Goal: Task Accomplishment & Management: Complete application form

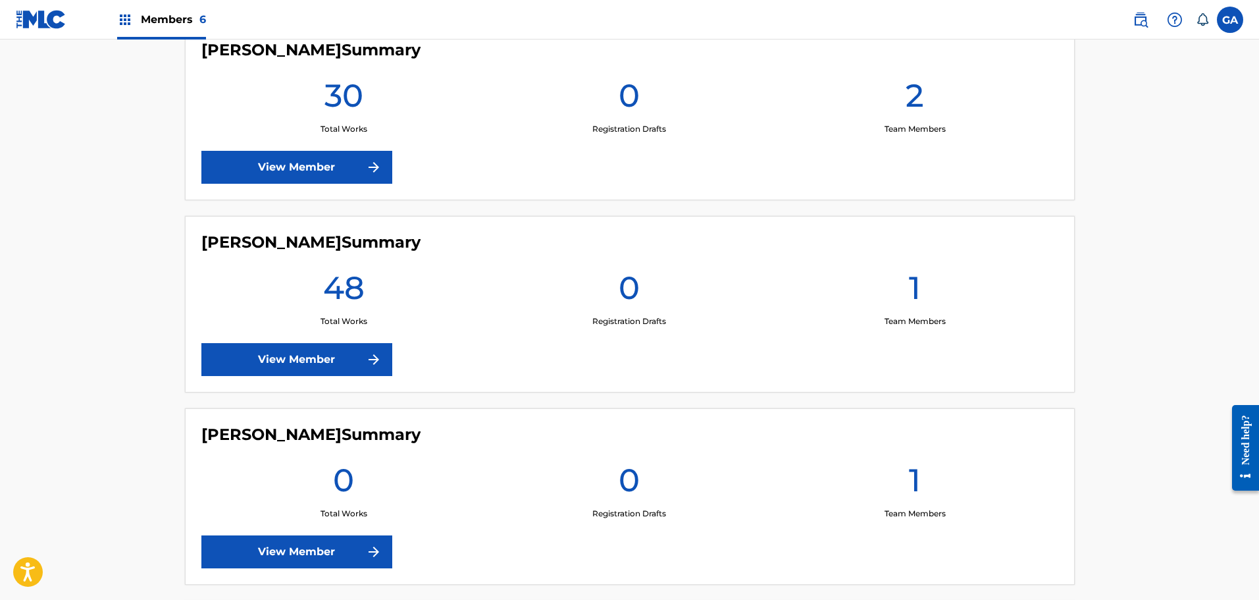
click at [361, 363] on link "View Member" at bounding box center [296, 359] width 191 height 33
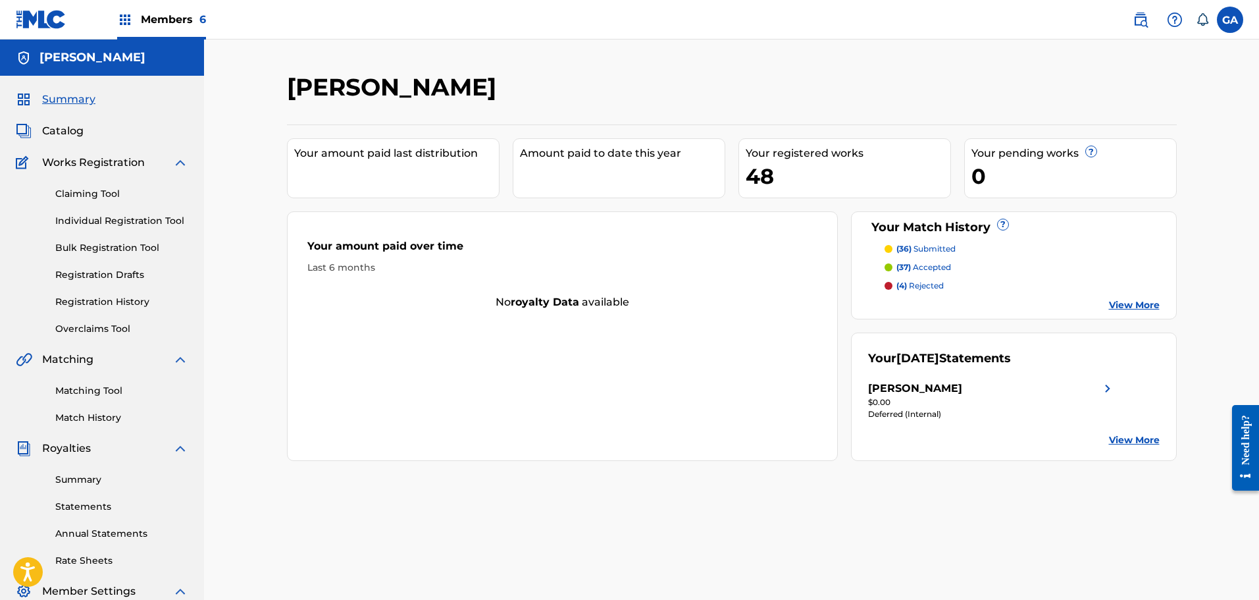
click at [71, 130] on span "Catalog" at bounding box center [62, 131] width 41 height 16
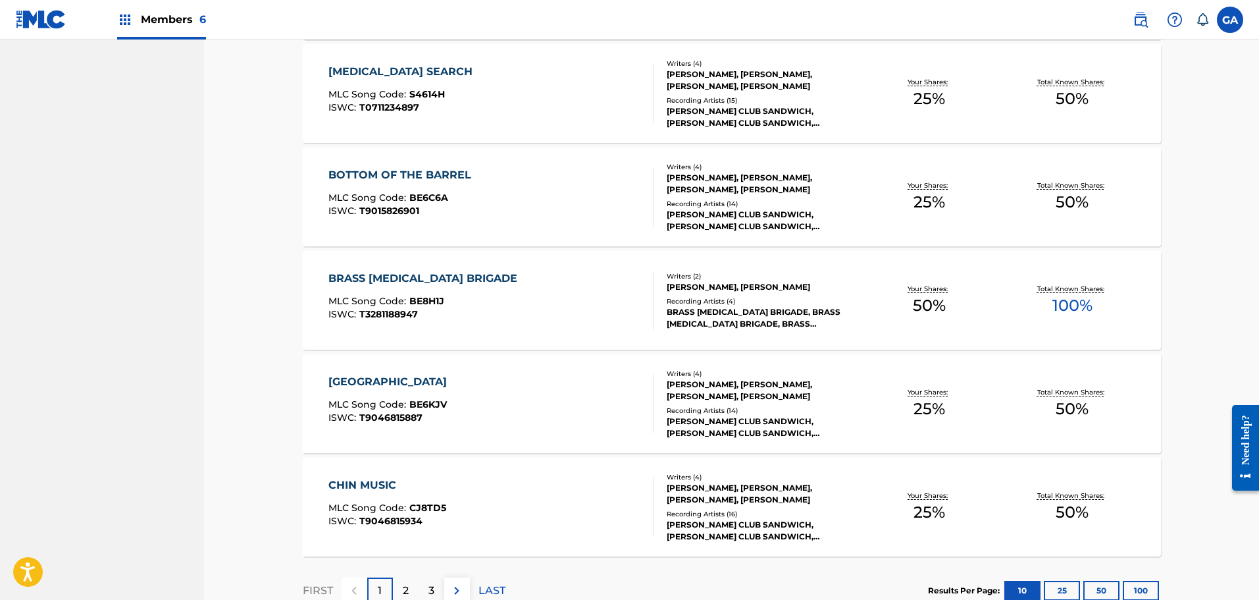
scroll to position [940, 0]
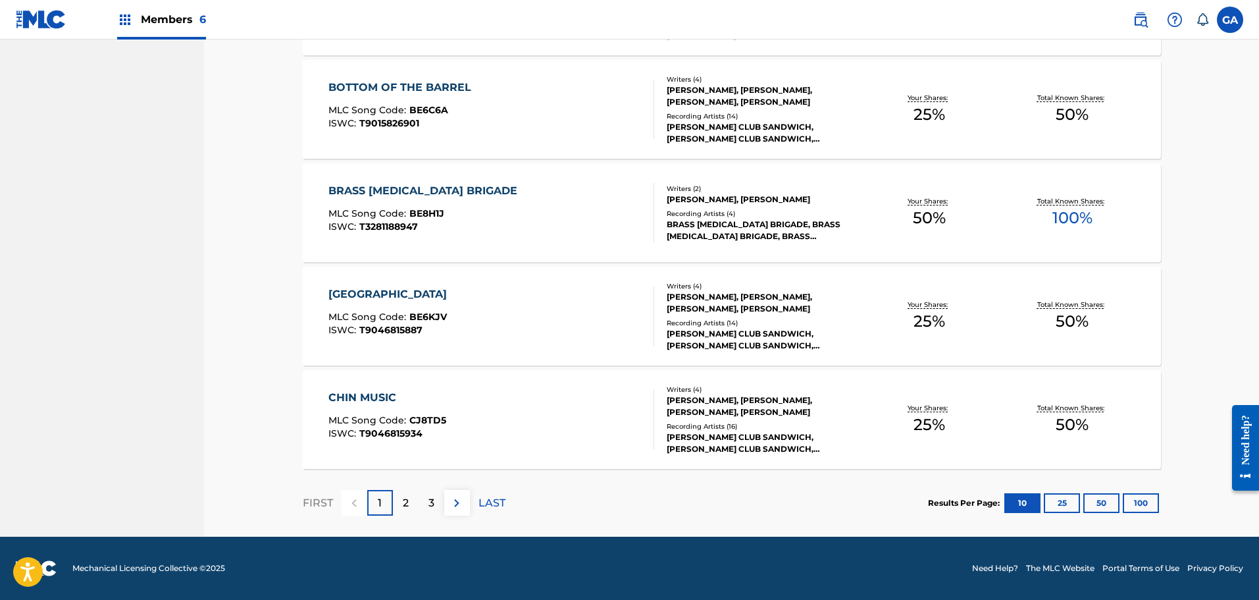
click at [1141, 498] on button "100" at bounding box center [1141, 503] width 36 height 20
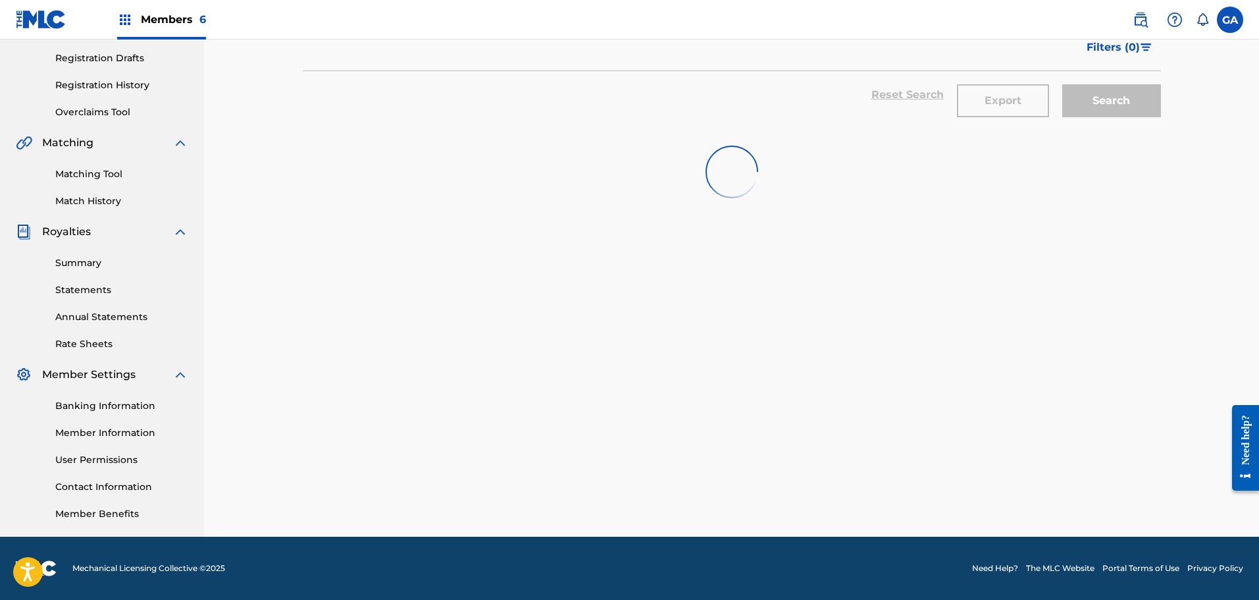
scroll to position [0, 0]
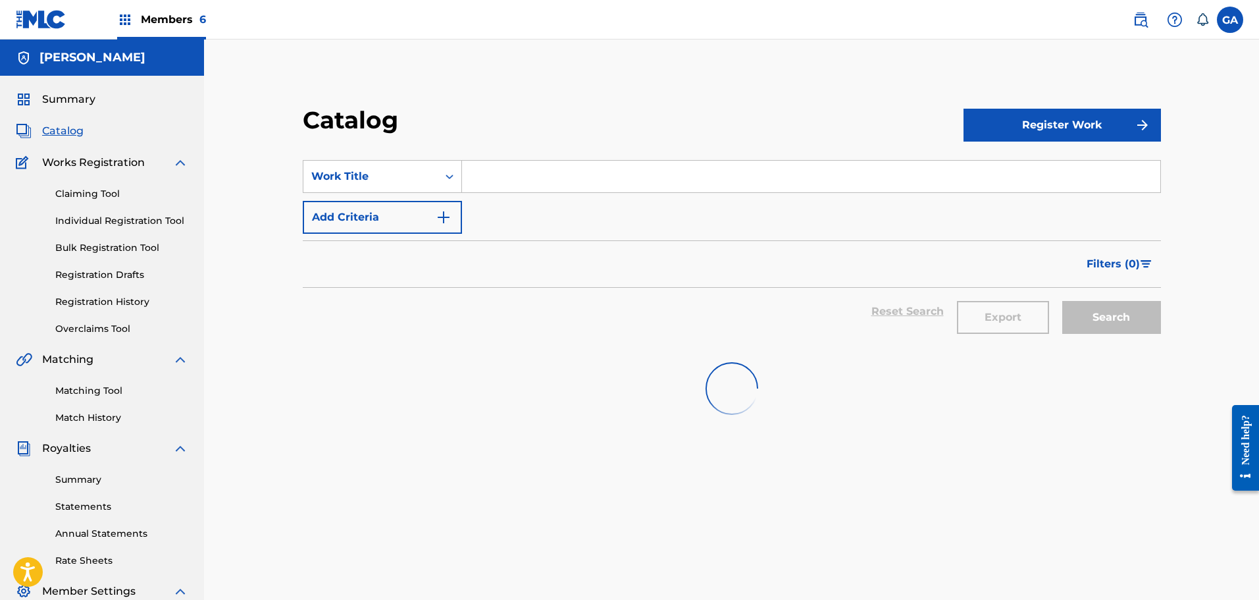
click at [68, 134] on span "Catalog" at bounding box center [62, 131] width 41 height 16
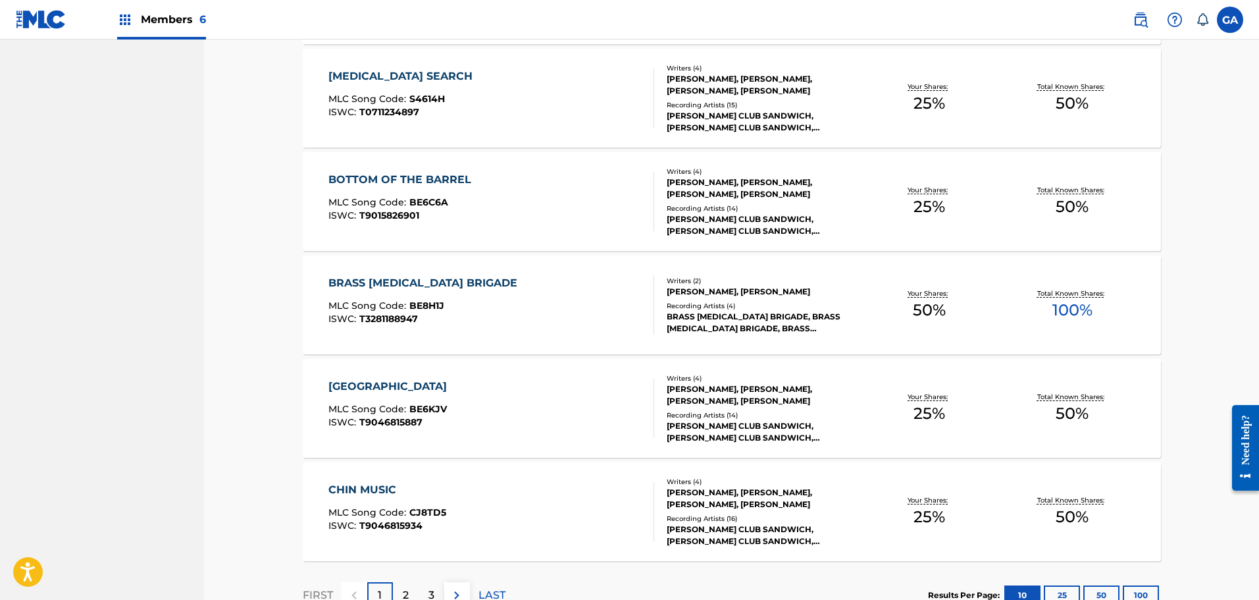
scroll to position [940, 0]
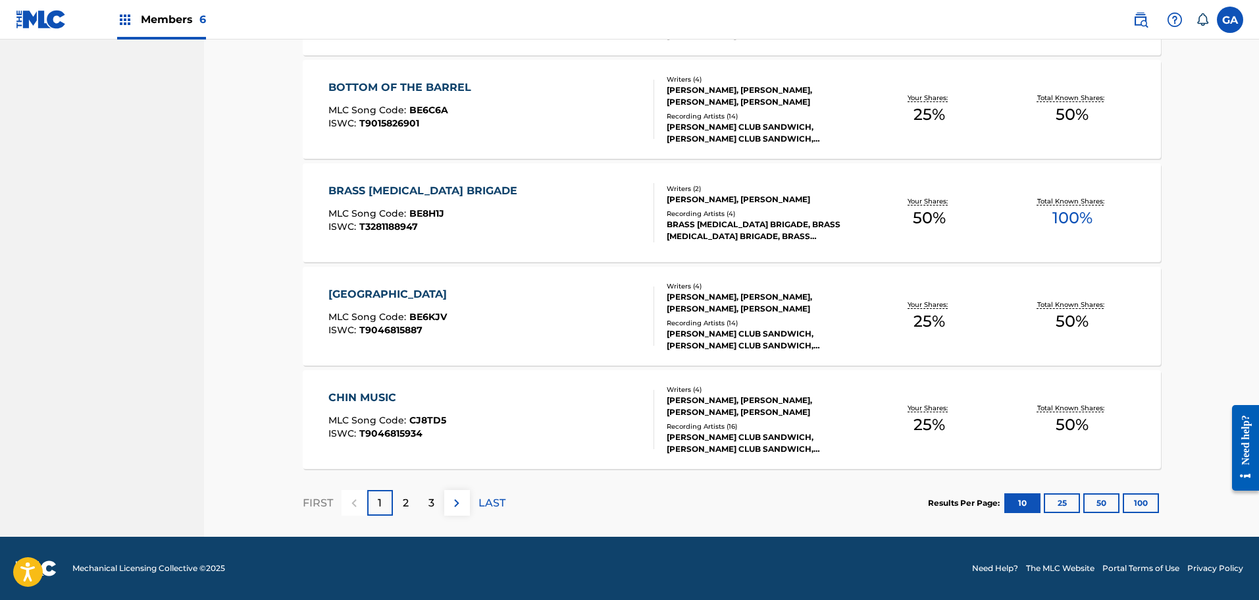
click at [1148, 503] on button "100" at bounding box center [1141, 503] width 36 height 20
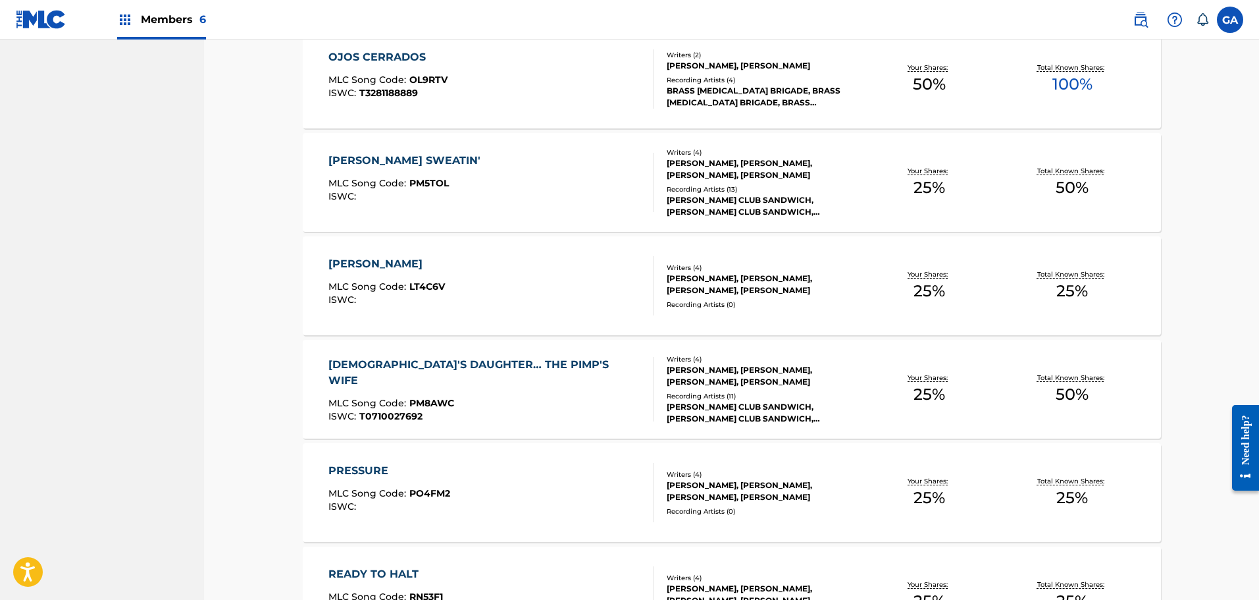
scroll to position [0, 0]
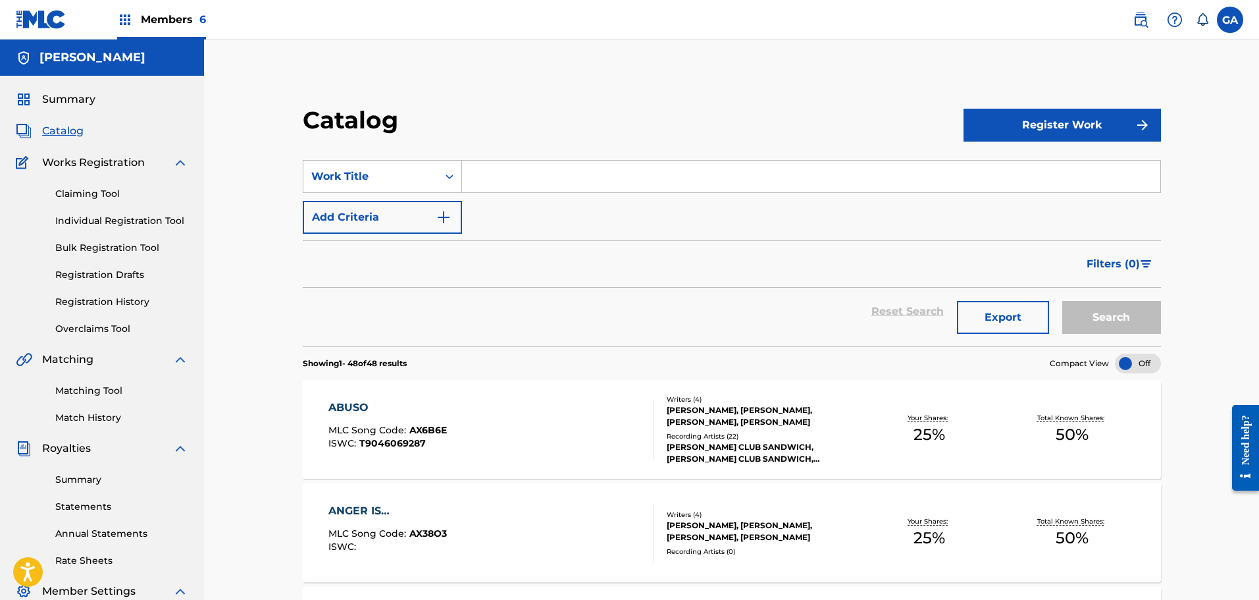
click at [184, 14] on span "Members 6" at bounding box center [173, 19] width 65 height 15
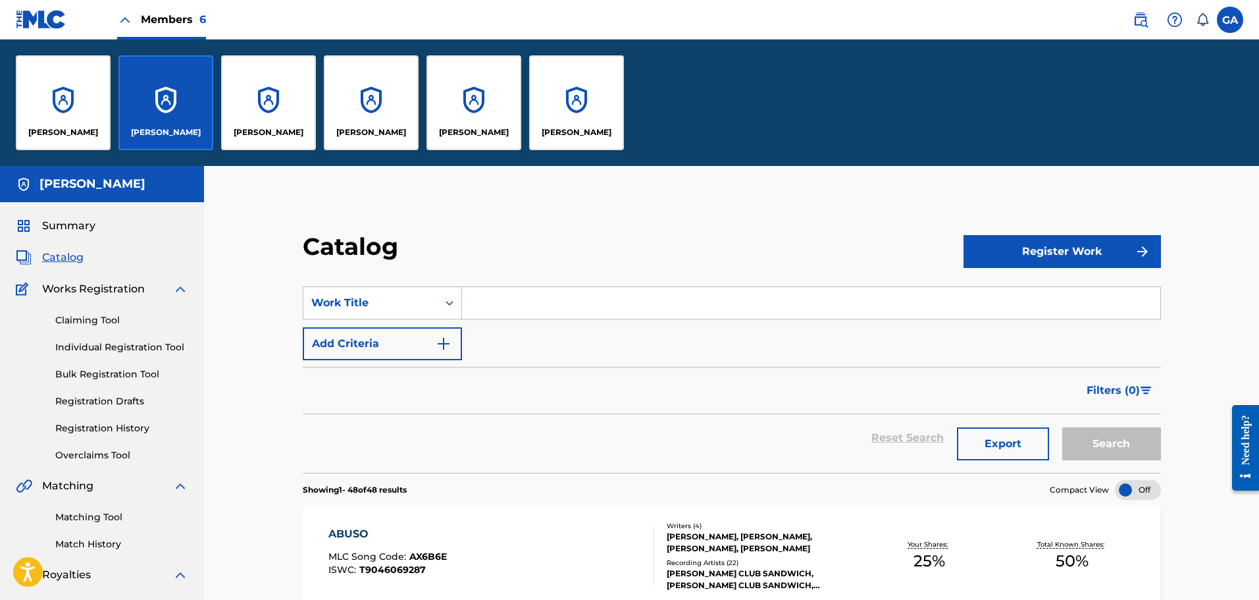
click at [487, 99] on div "[PERSON_NAME]" at bounding box center [473, 102] width 95 height 95
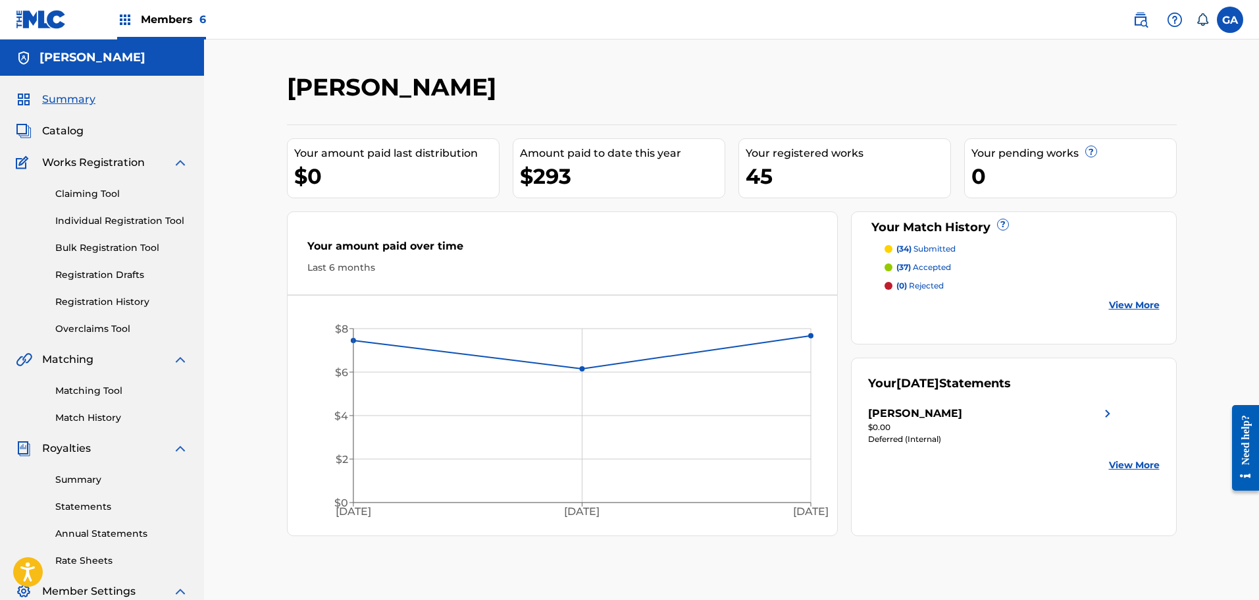
click at [93, 387] on link "Matching Tool" at bounding box center [121, 391] width 133 height 14
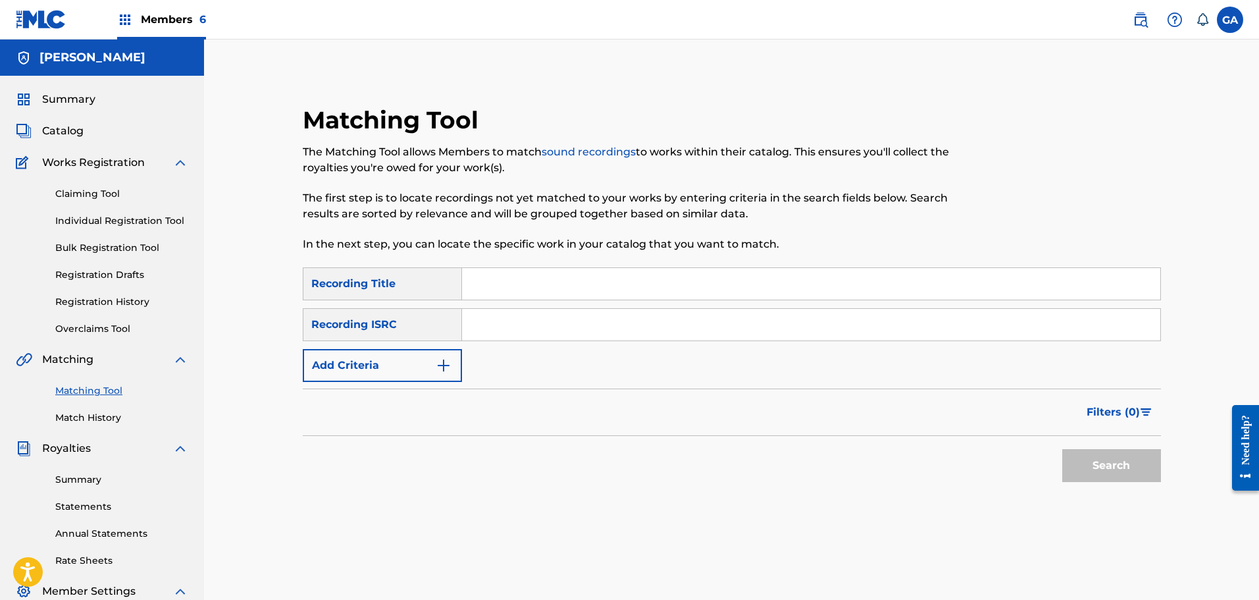
click at [57, 129] on span "Catalog" at bounding box center [62, 131] width 41 height 16
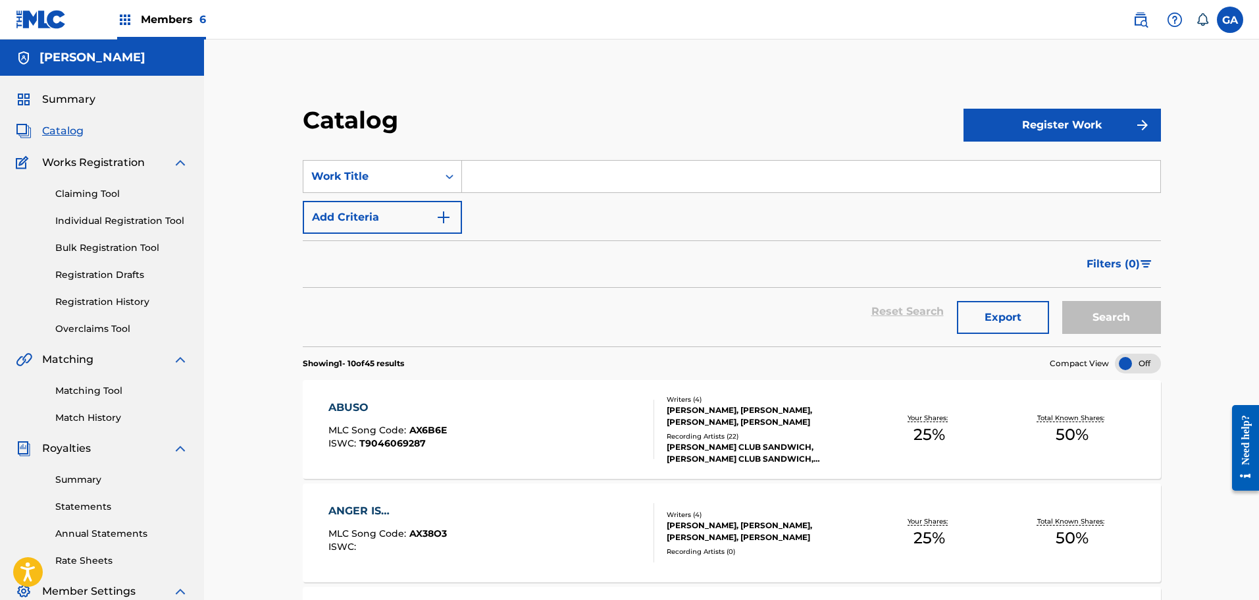
click at [90, 193] on link "Claiming Tool" at bounding box center [121, 194] width 133 height 14
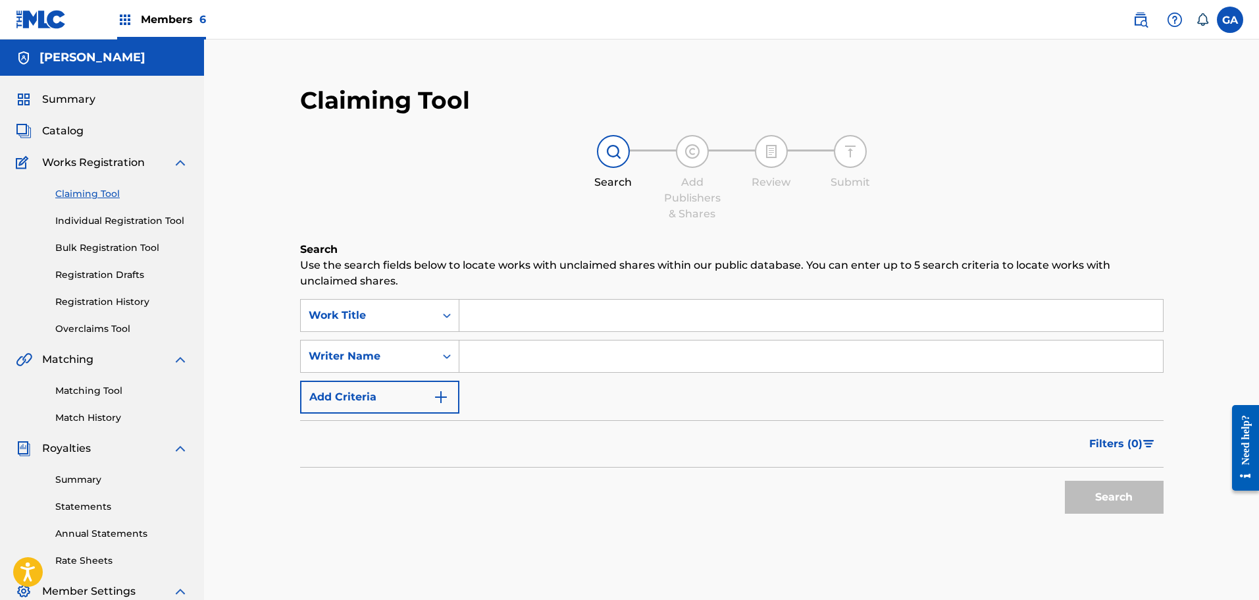
click at [517, 324] on input "Search Form" at bounding box center [811, 315] width 704 height 32
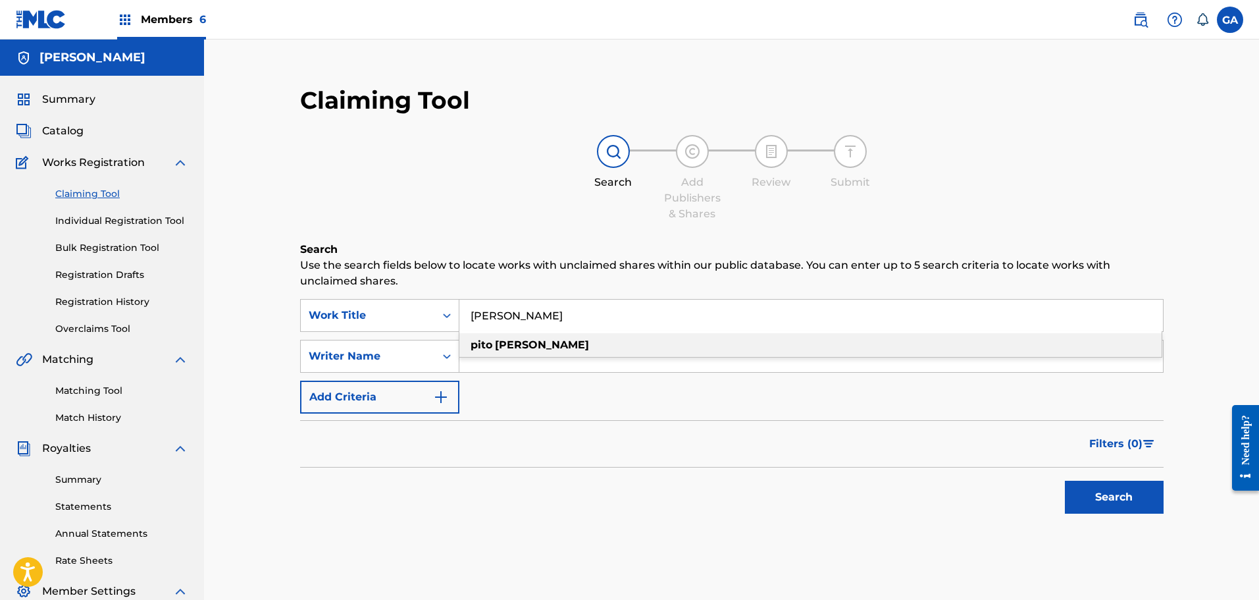
type input "[PERSON_NAME]"
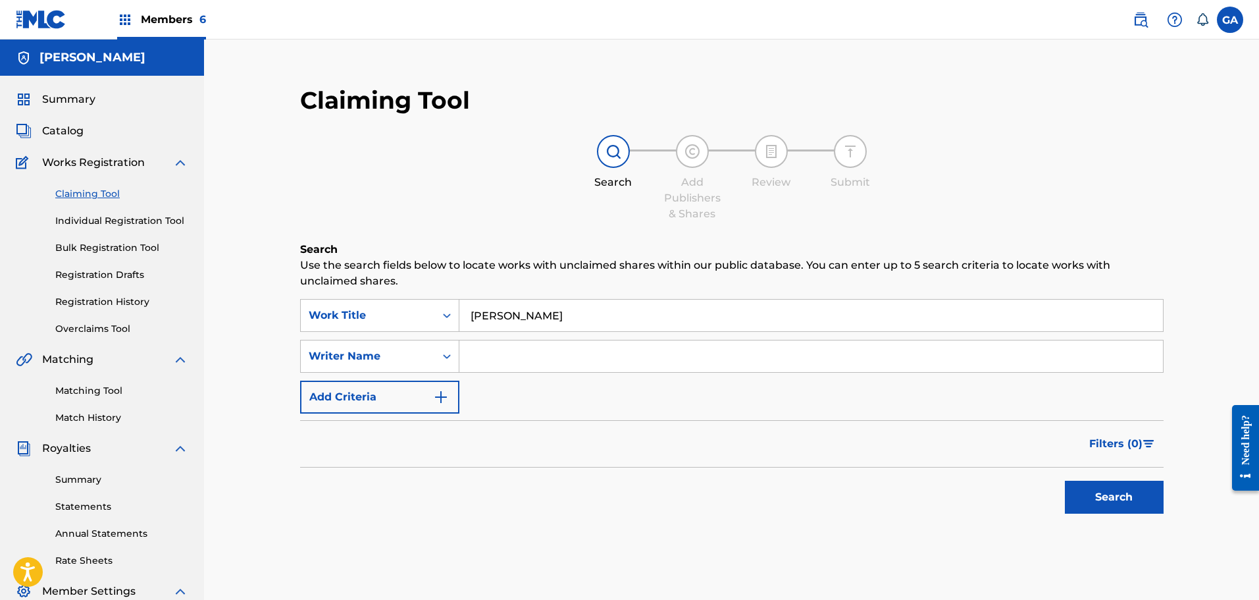
click at [517, 357] on input "Search Form" at bounding box center [811, 356] width 704 height 32
type input "agis"
click at [1065, 480] on button "Search" at bounding box center [1114, 496] width 99 height 33
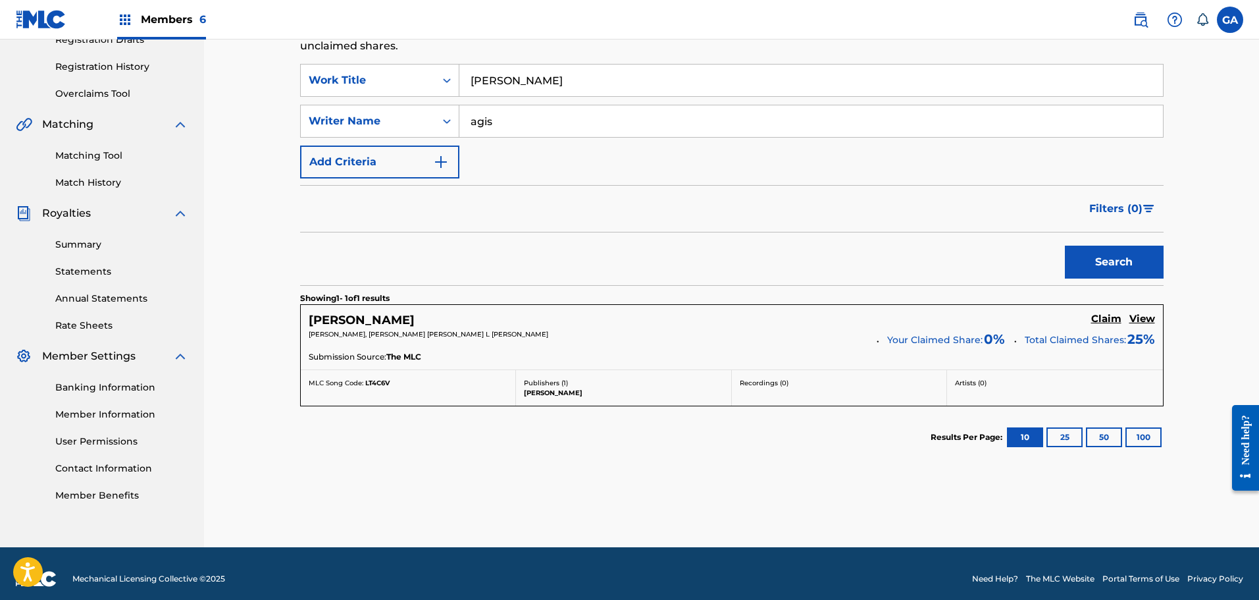
scroll to position [245, 0]
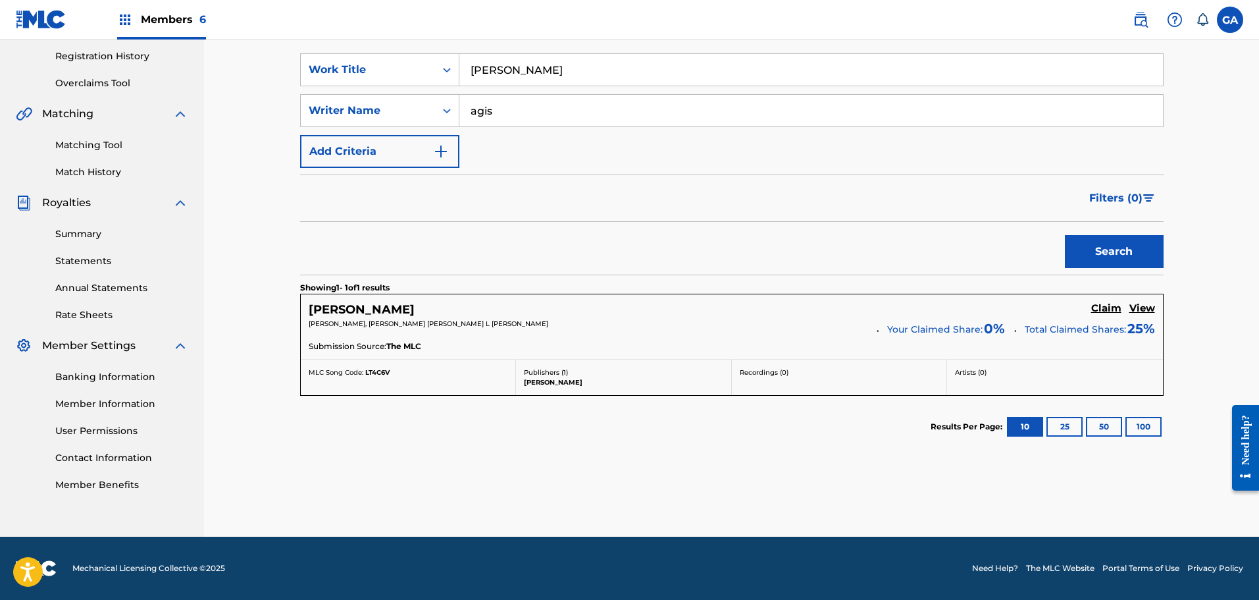
click at [1105, 305] on h5 "Claim" at bounding box center [1106, 308] width 30 height 13
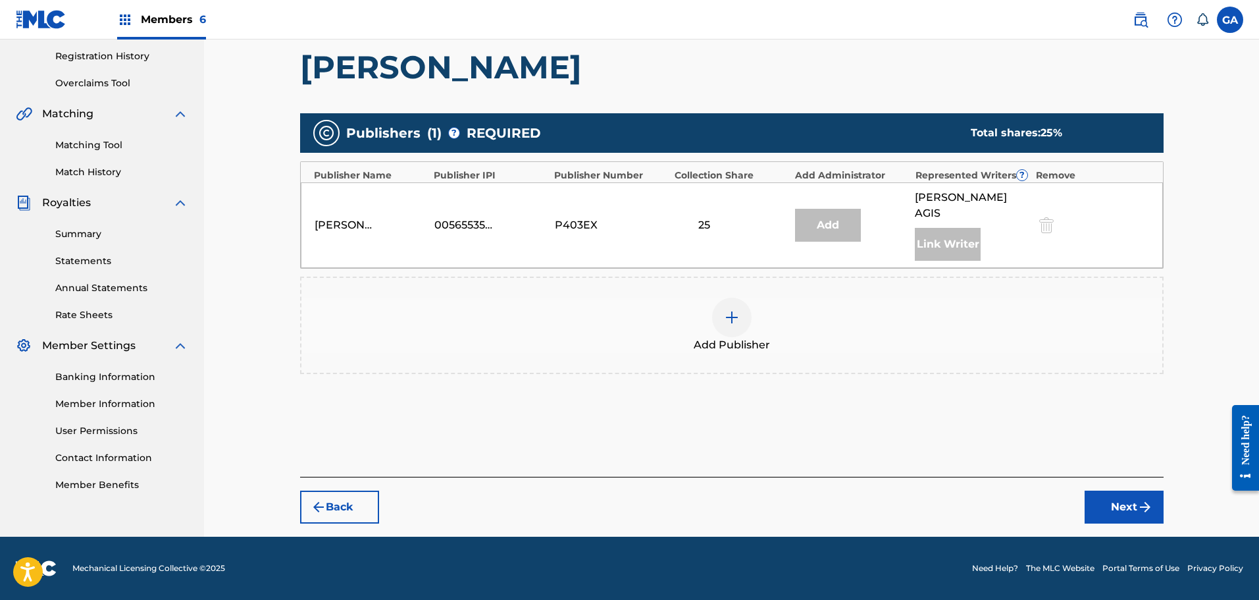
scroll to position [230, 0]
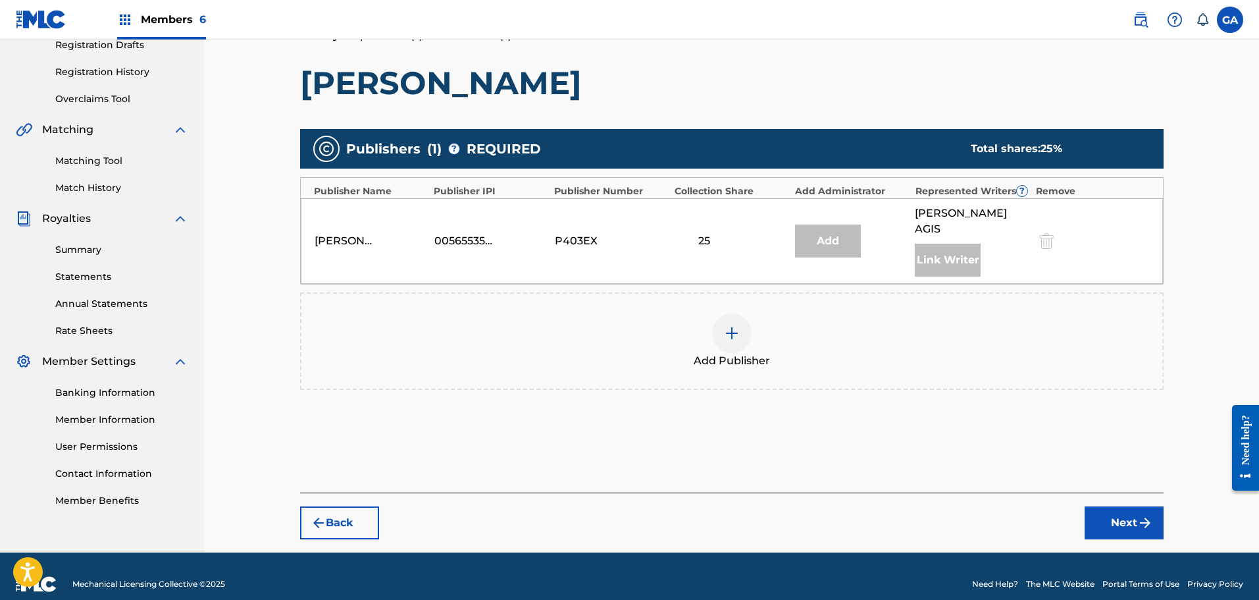
click at [739, 325] on img at bounding box center [732, 333] width 16 height 16
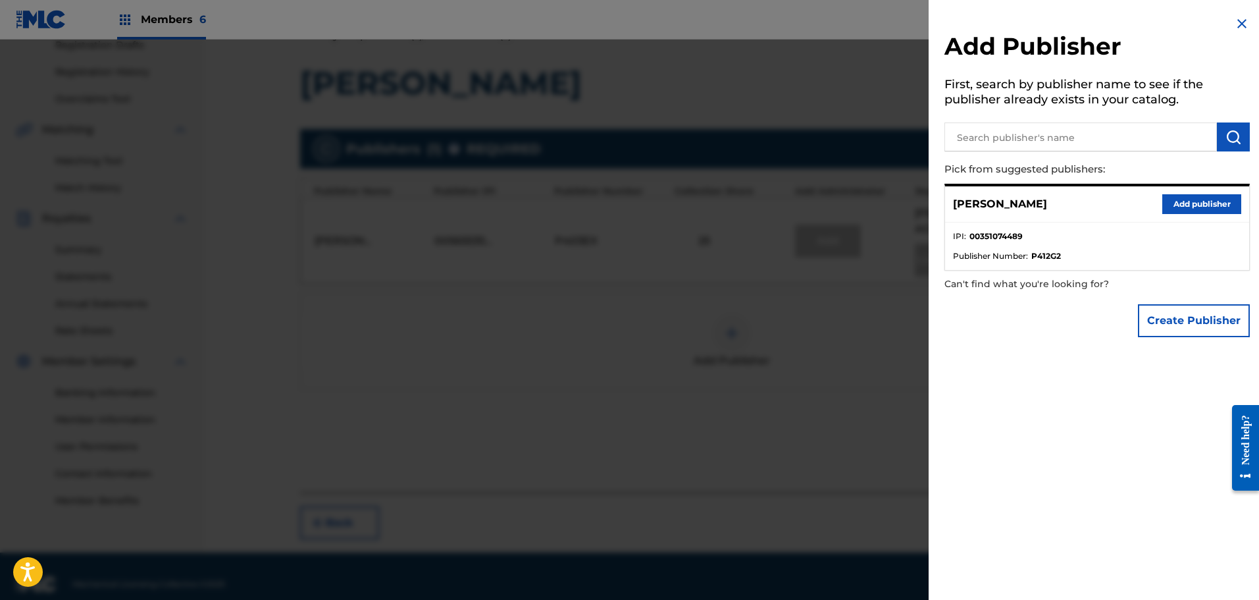
click at [1216, 195] on button "Add publisher" at bounding box center [1201, 204] width 79 height 20
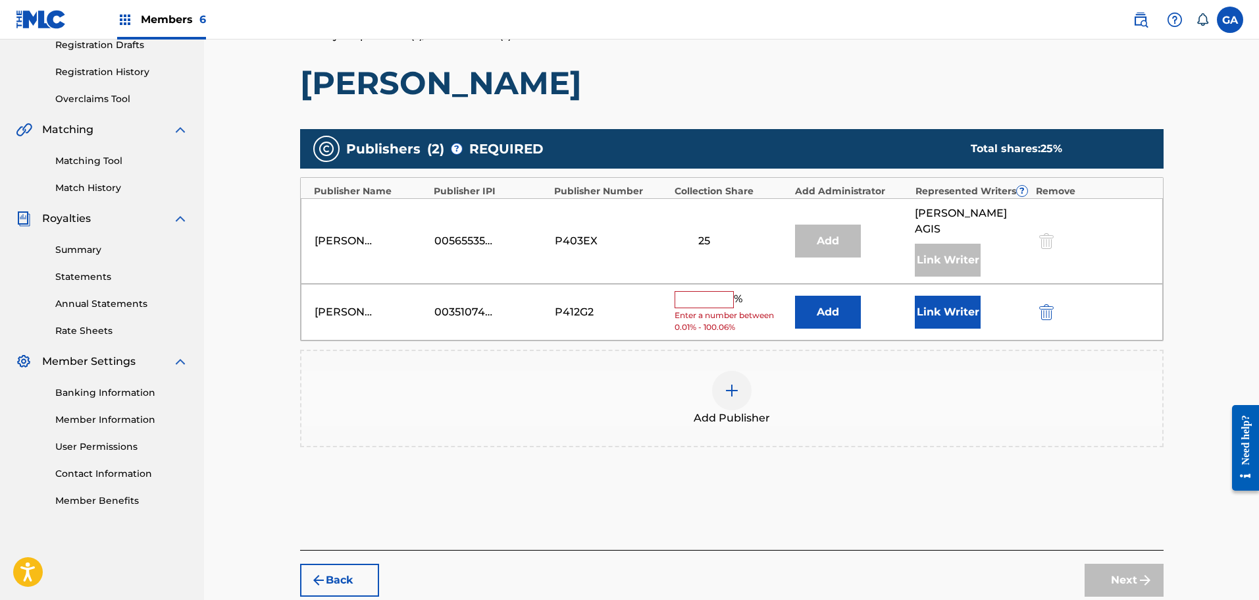
click at [956, 295] on button "Link Writer" at bounding box center [948, 311] width 66 height 33
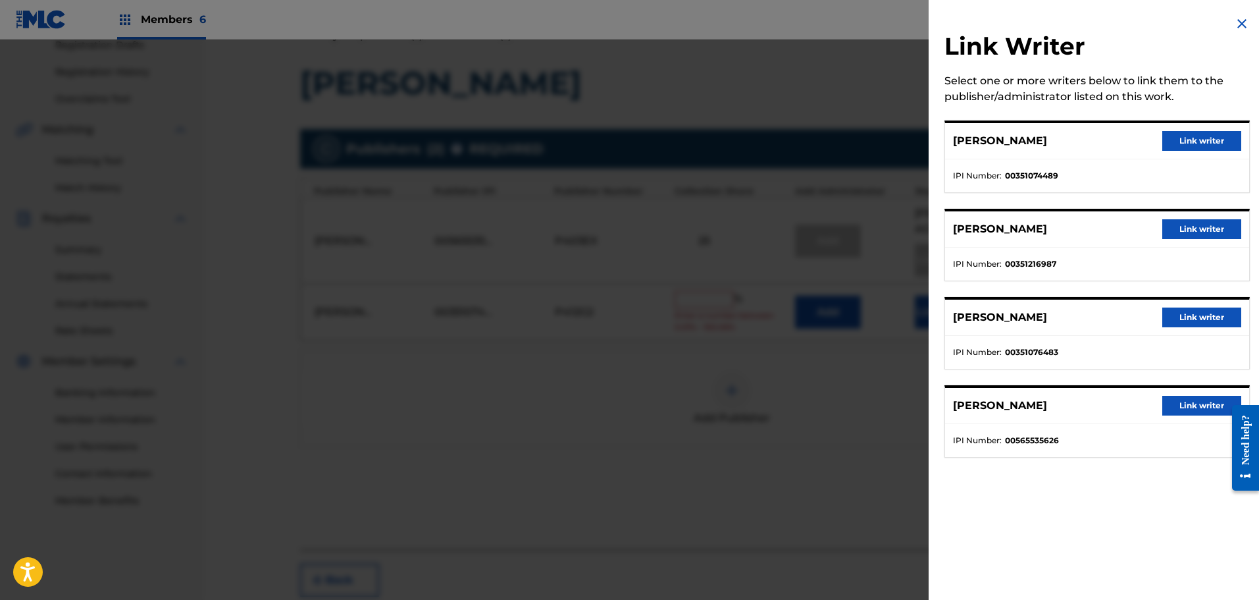
click at [1194, 148] on button "Link writer" at bounding box center [1201, 141] width 79 height 20
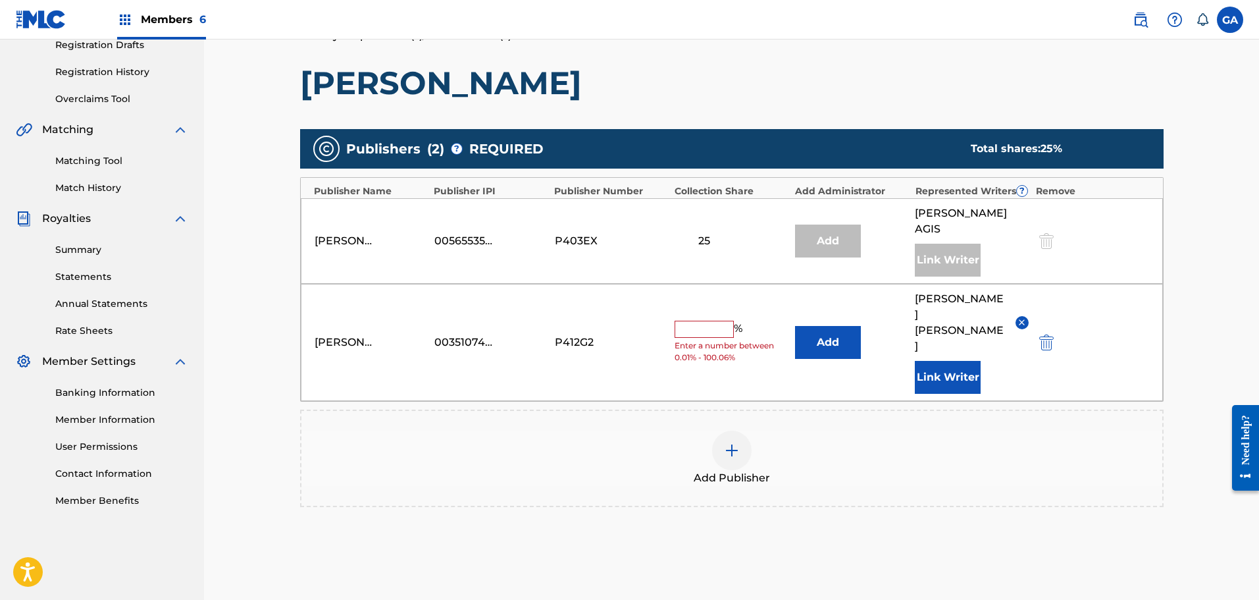
click at [717, 320] on input "text" at bounding box center [704, 328] width 59 height 17
type input "25"
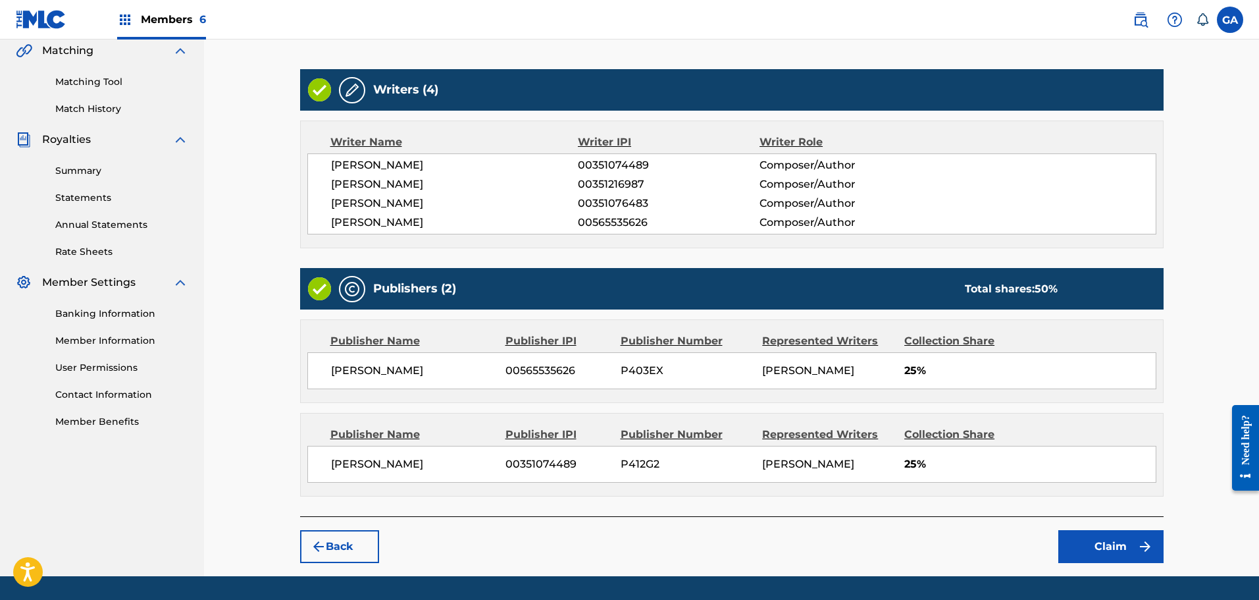
scroll to position [348, 0]
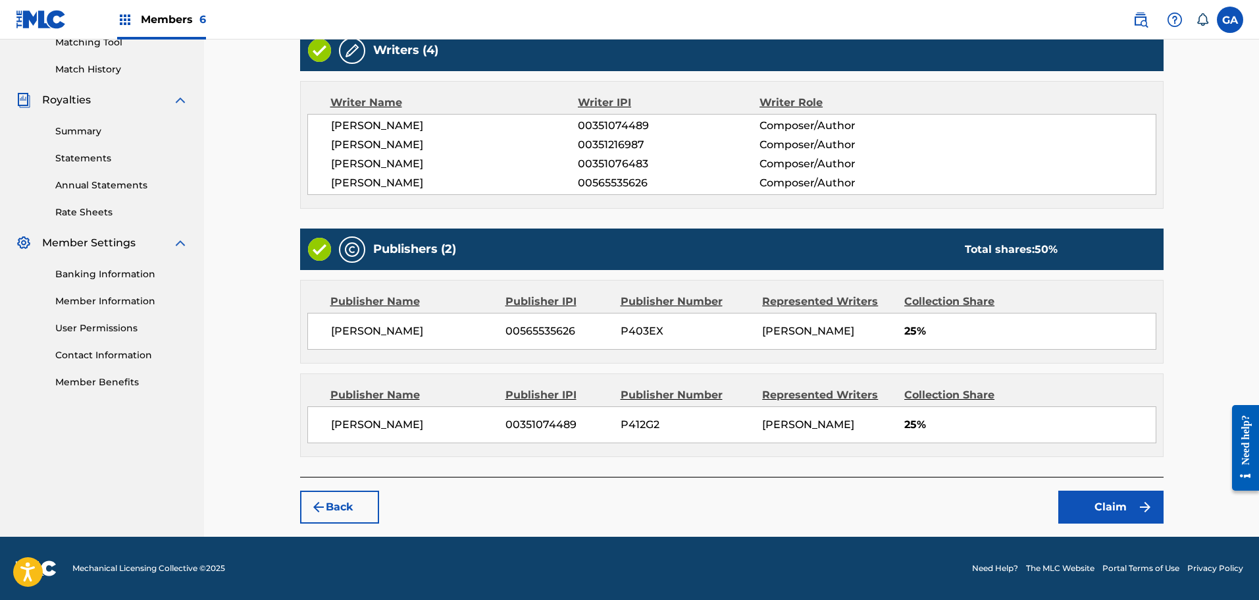
click at [1125, 506] on button "Claim" at bounding box center [1110, 506] width 105 height 33
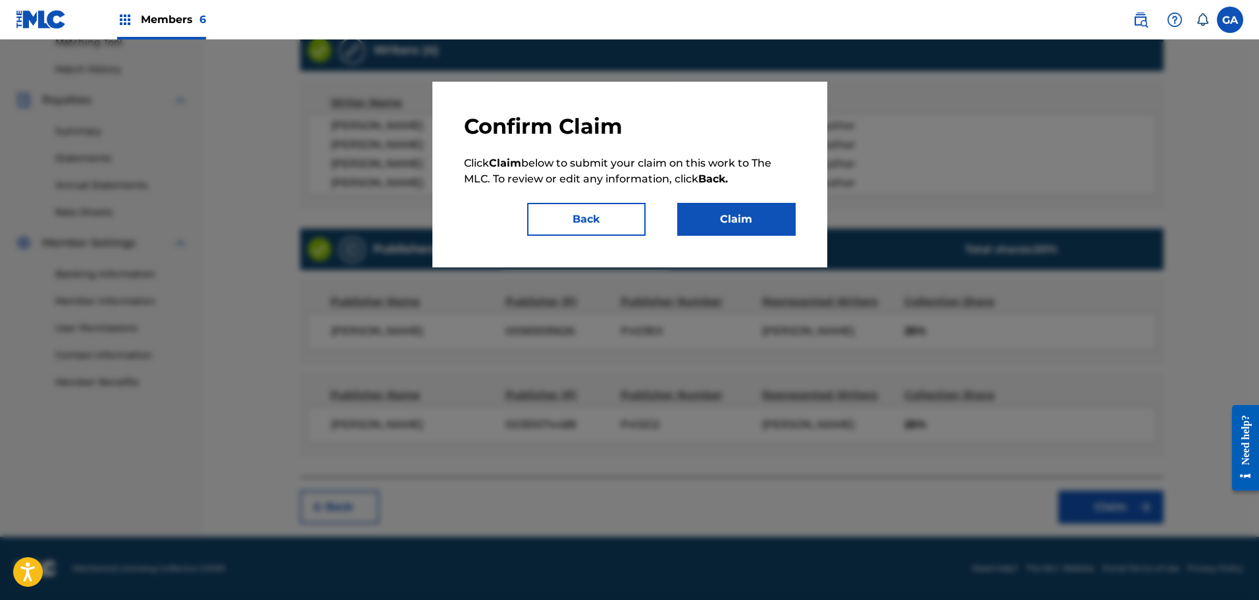
click at [766, 223] on button "Claim" at bounding box center [736, 219] width 118 height 33
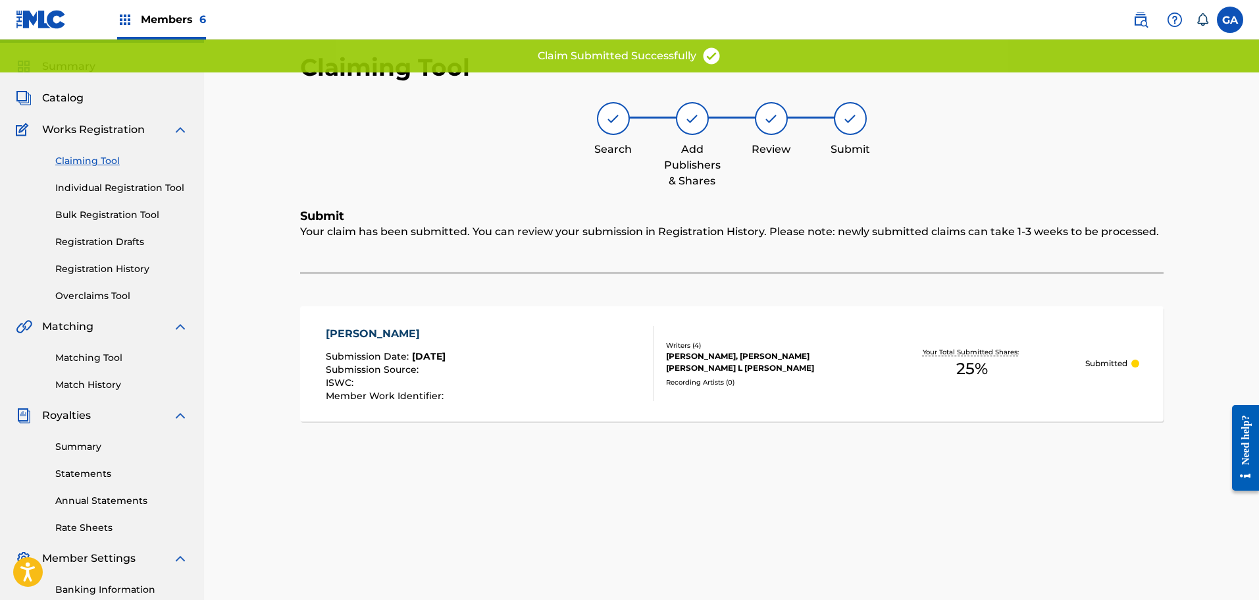
scroll to position [0, 0]
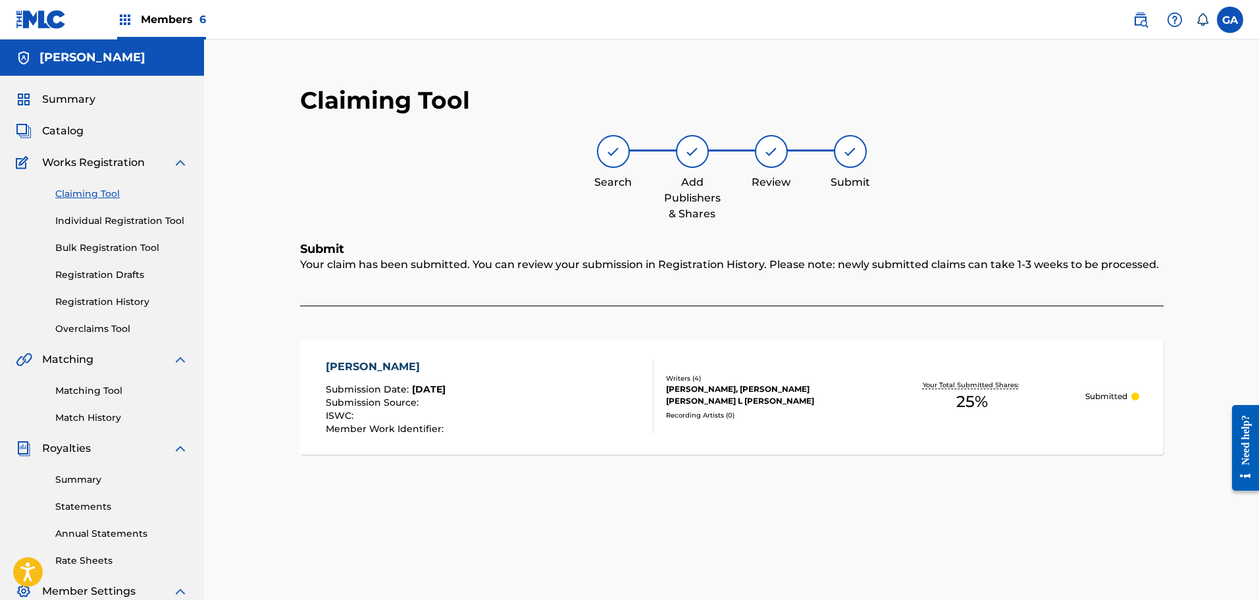
drag, startPoint x: 103, startPoint y: 192, endPoint x: 113, endPoint y: 192, distance: 10.6
click at [103, 192] on link "Claiming Tool" at bounding box center [121, 194] width 133 height 14
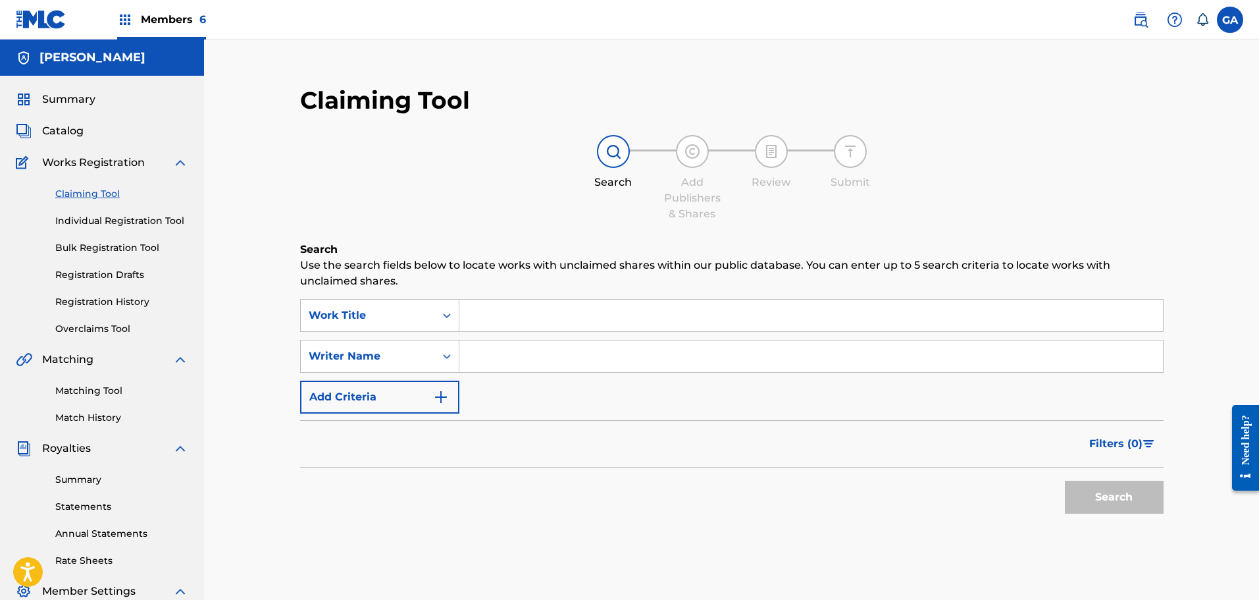
click at [501, 300] on input "Search Form" at bounding box center [811, 315] width 704 height 32
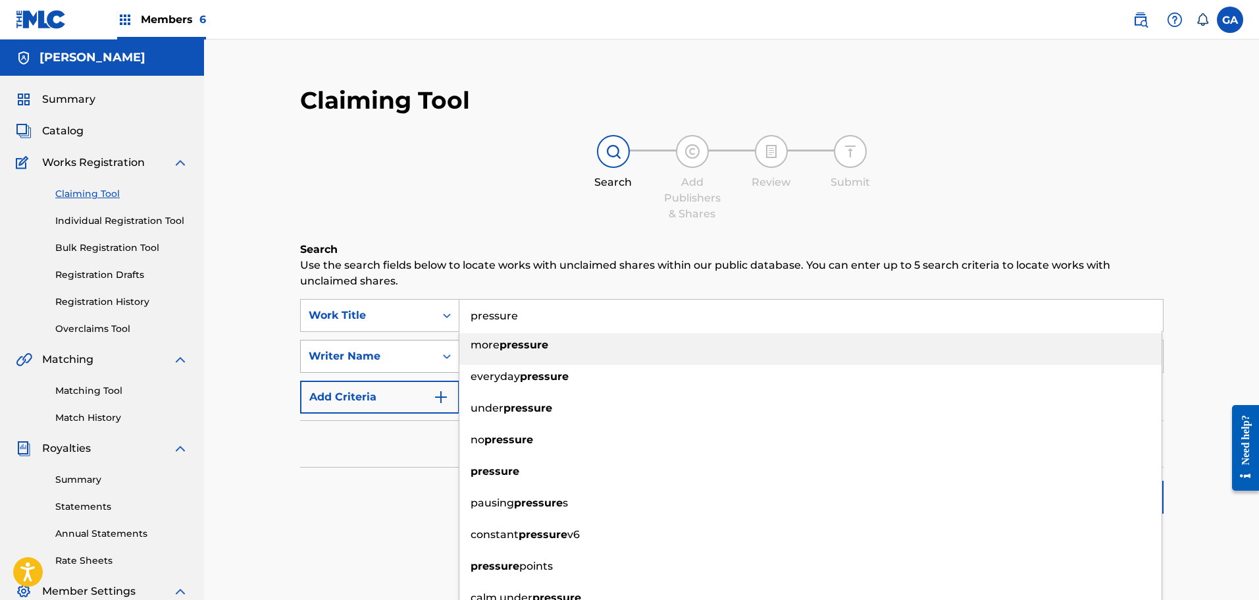
type input "pressure"
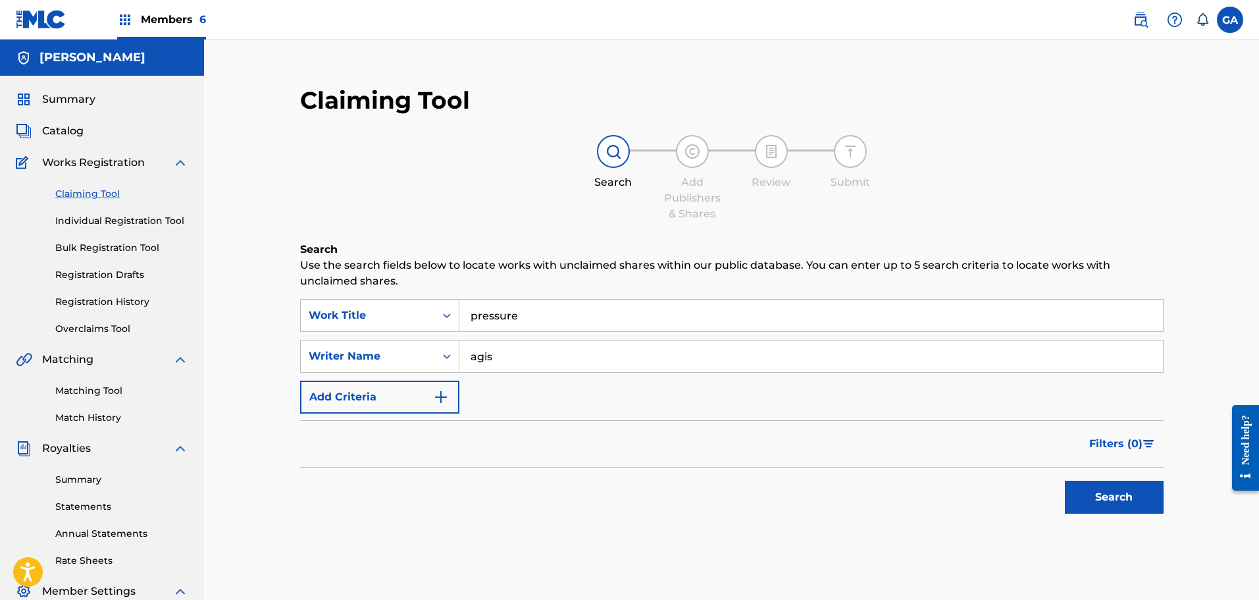
type input "agis"
click at [1065, 480] on button "Search" at bounding box center [1114, 496] width 99 height 33
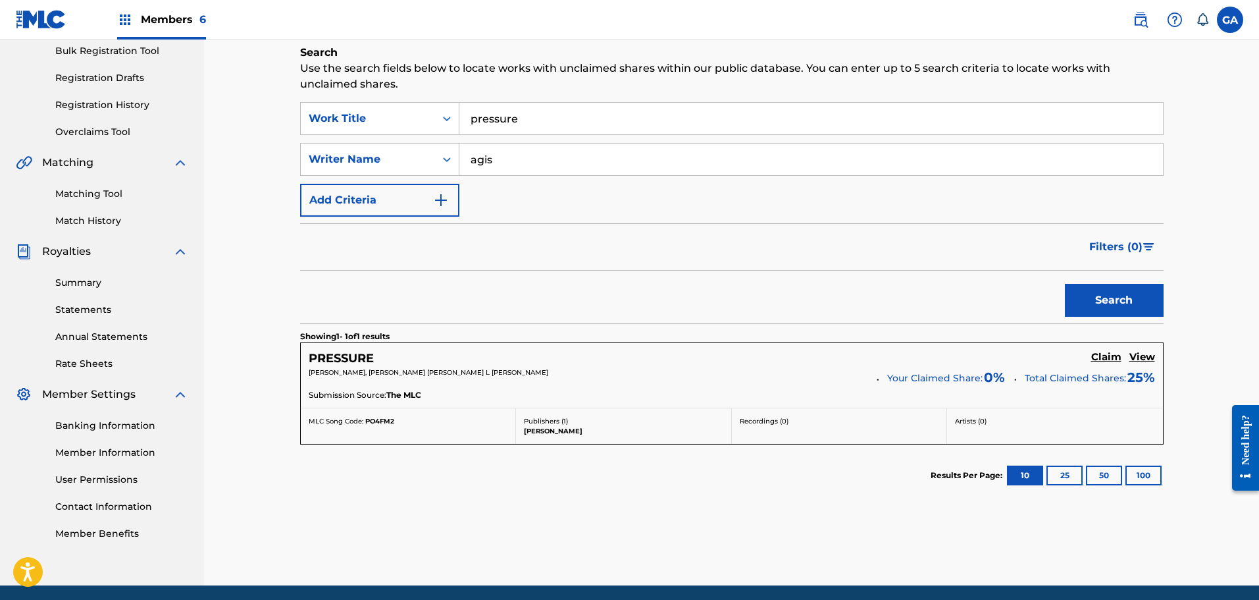
scroll to position [197, 0]
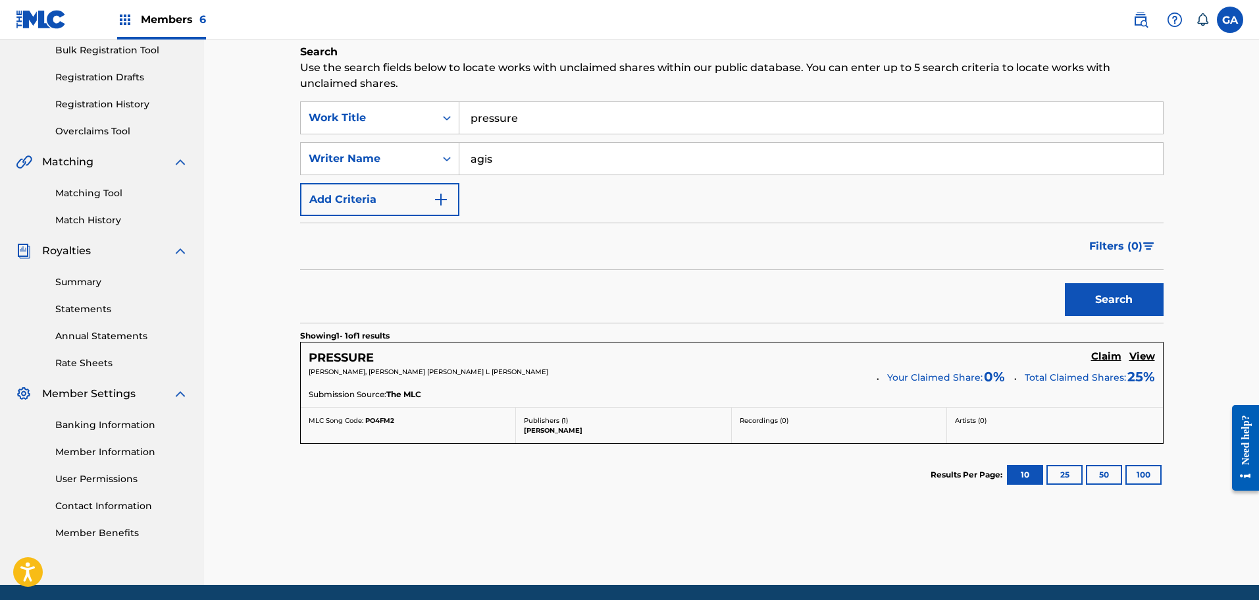
click at [1113, 360] on h5 "Claim" at bounding box center [1106, 356] width 30 height 13
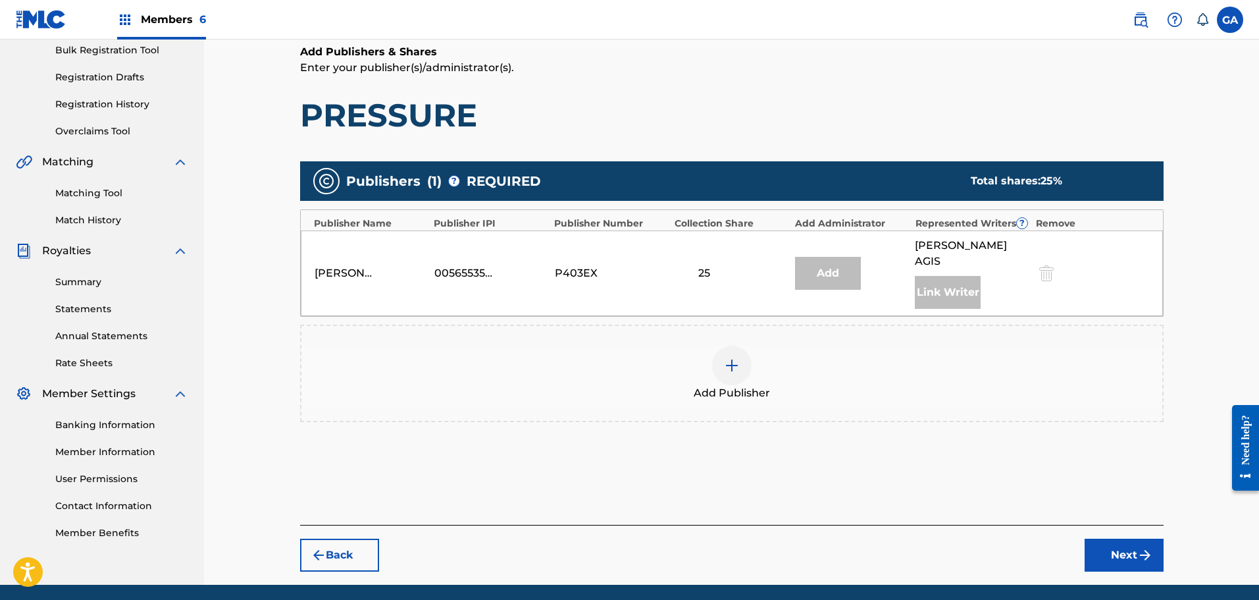
click at [740, 357] on div at bounding box center [731, 365] width 39 height 39
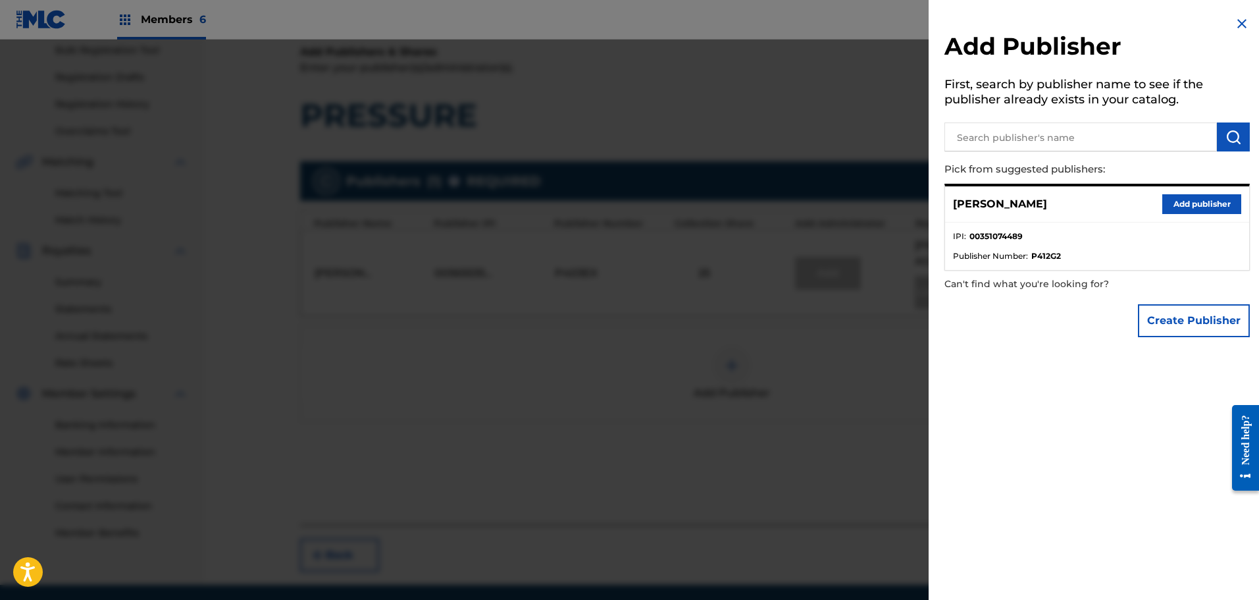
click at [1192, 203] on button "Add publisher" at bounding box center [1201, 204] width 79 height 20
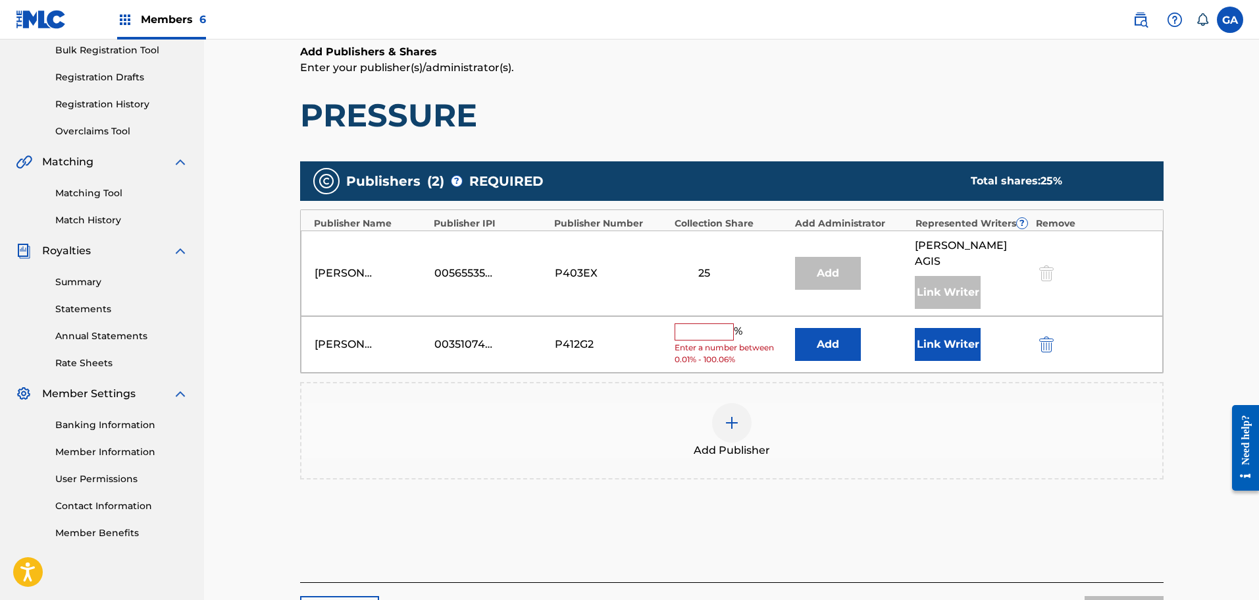
click at [714, 323] on input "text" at bounding box center [704, 331] width 59 height 17
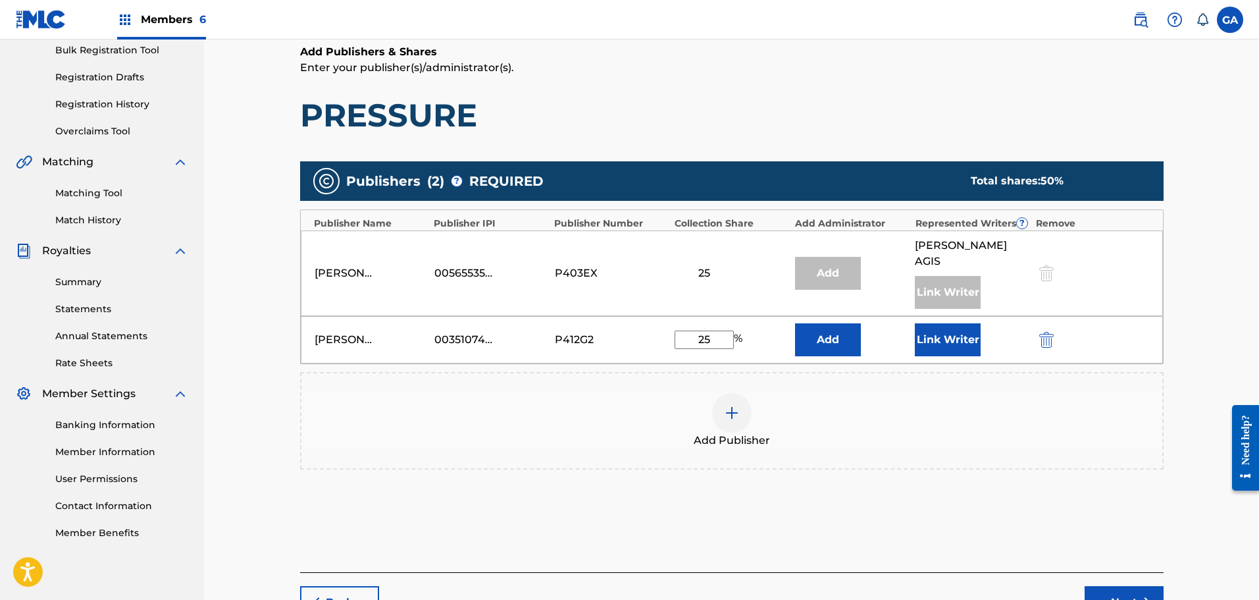
type input "25"
click at [946, 323] on button "Link Writer" at bounding box center [948, 339] width 66 height 33
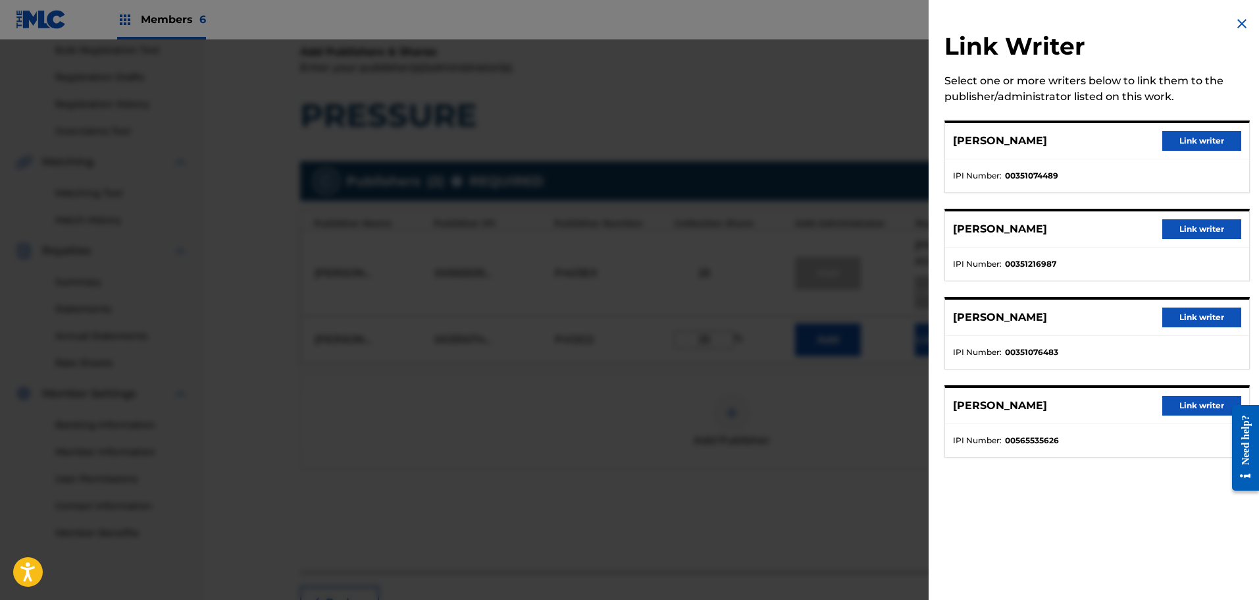
click at [1206, 138] on button "Link writer" at bounding box center [1201, 141] width 79 height 20
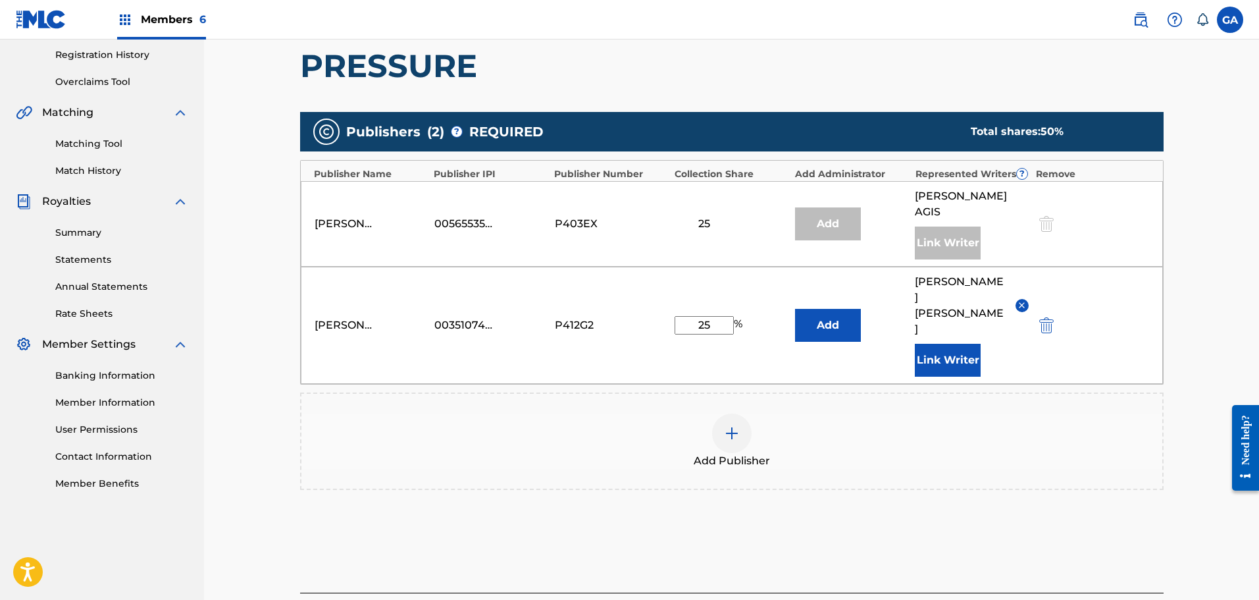
scroll to position [315, 0]
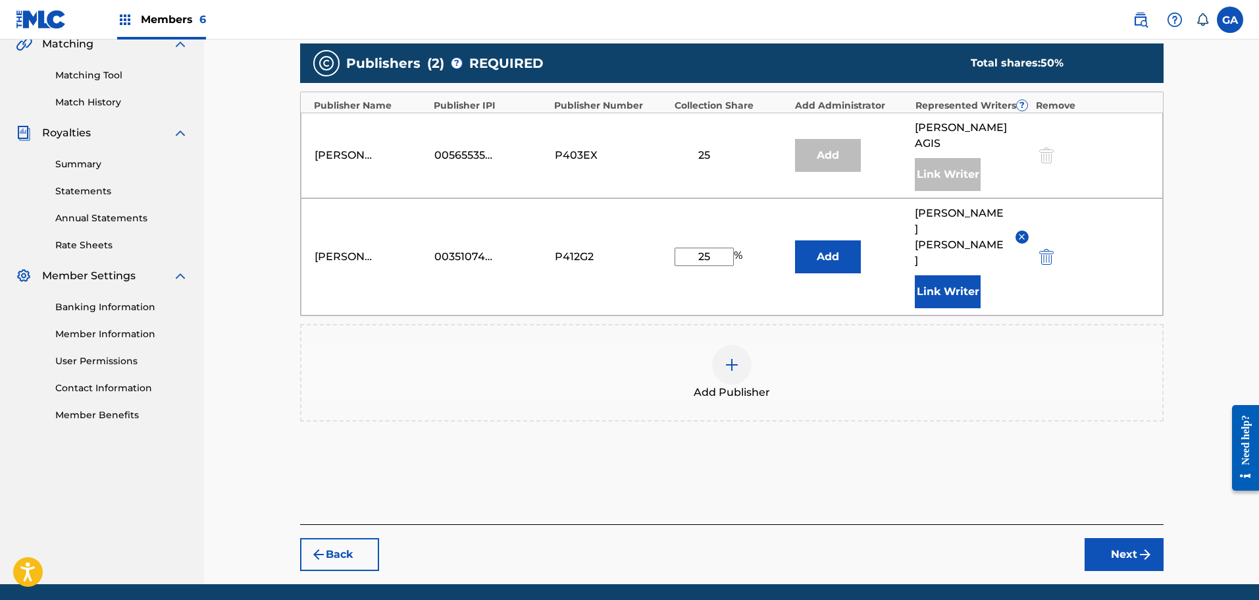
click at [1148, 546] on img "submit" at bounding box center [1145, 554] width 16 height 16
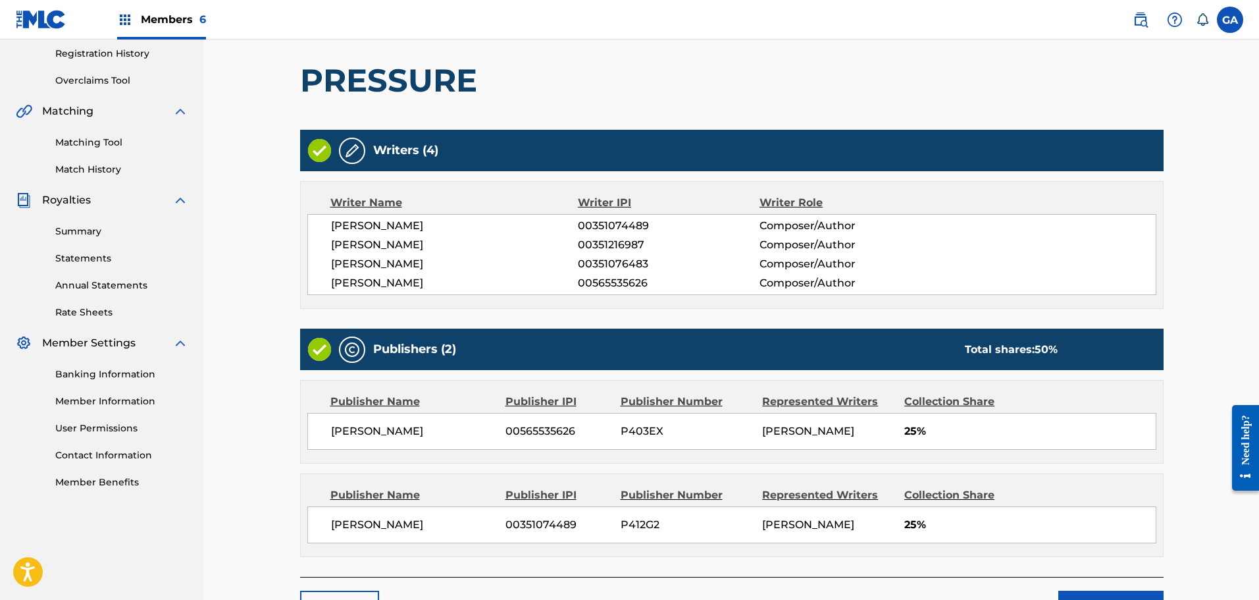
scroll to position [348, 0]
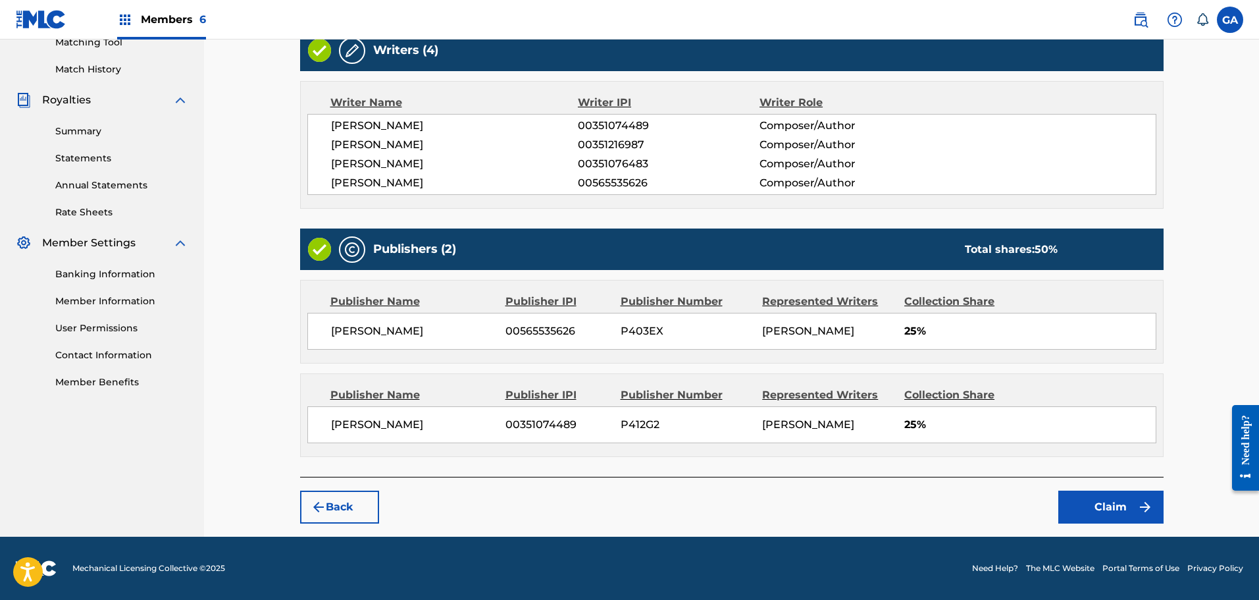
click at [1119, 497] on button "Claim" at bounding box center [1110, 506] width 105 height 33
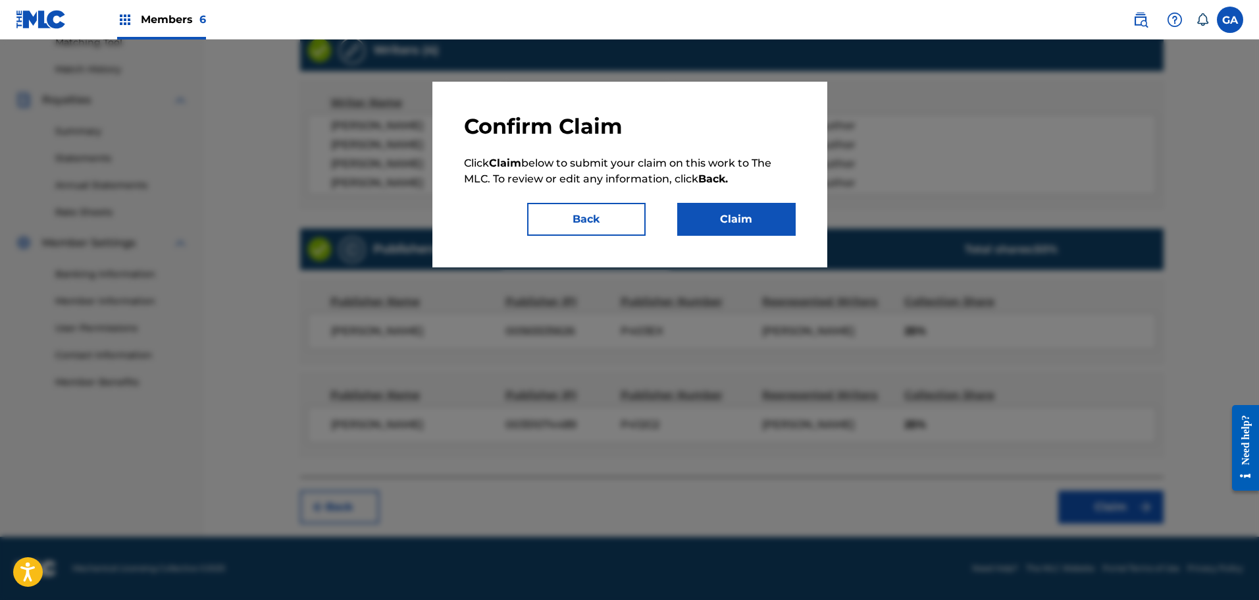
click at [750, 217] on button "Claim" at bounding box center [736, 219] width 118 height 33
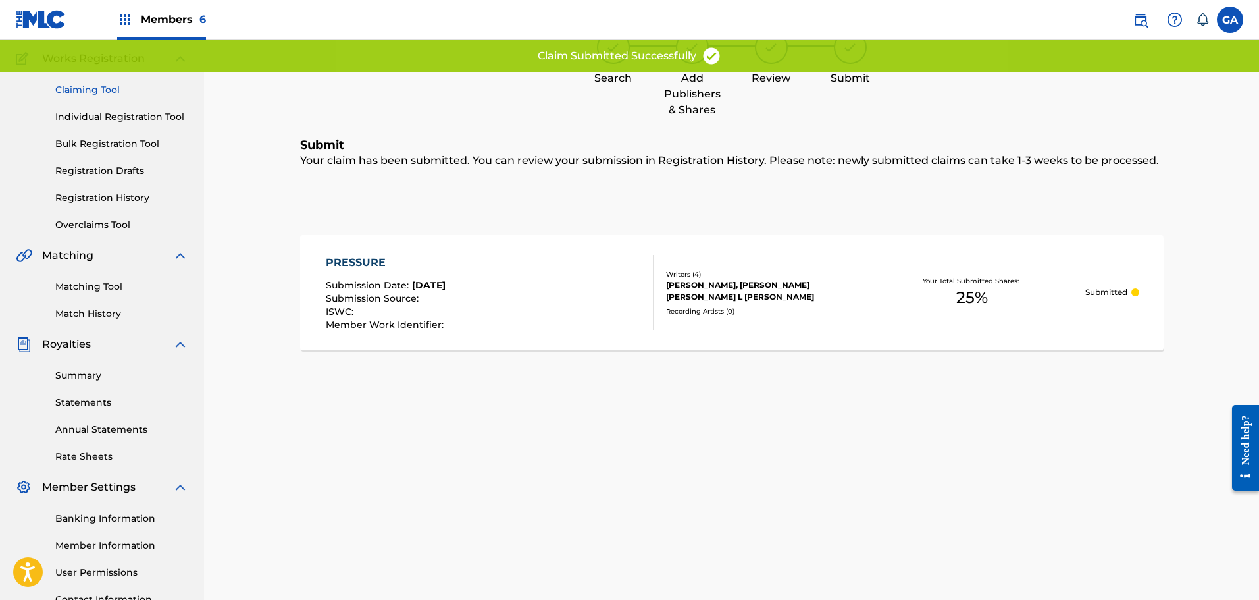
scroll to position [0, 0]
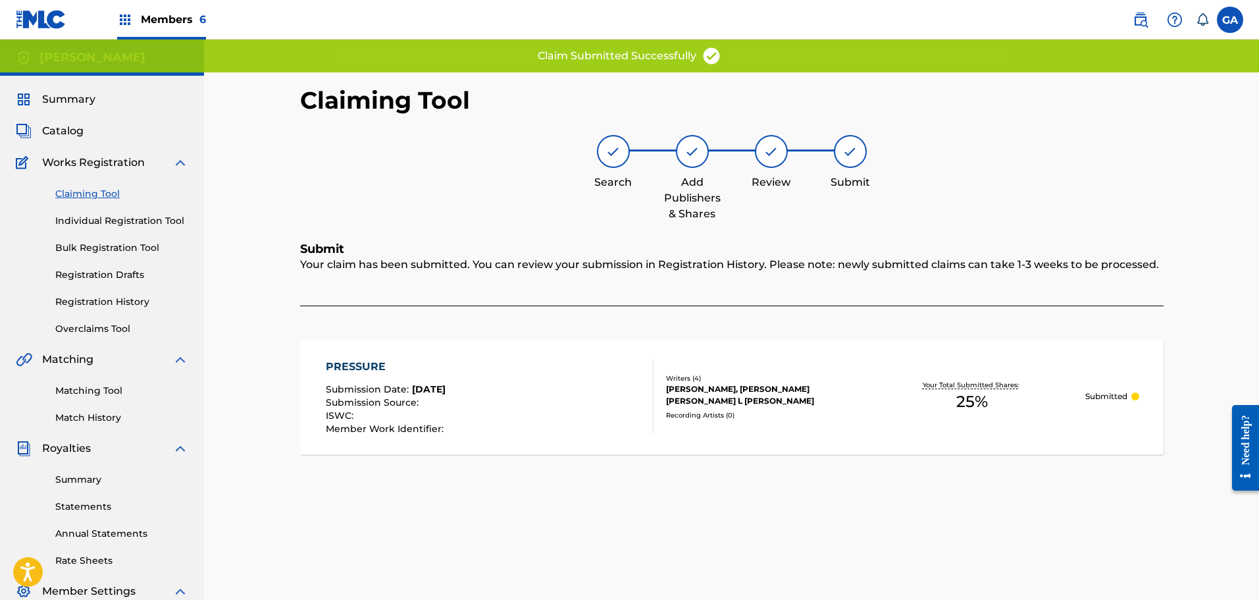
click at [66, 131] on span "Catalog" at bounding box center [62, 131] width 41 height 16
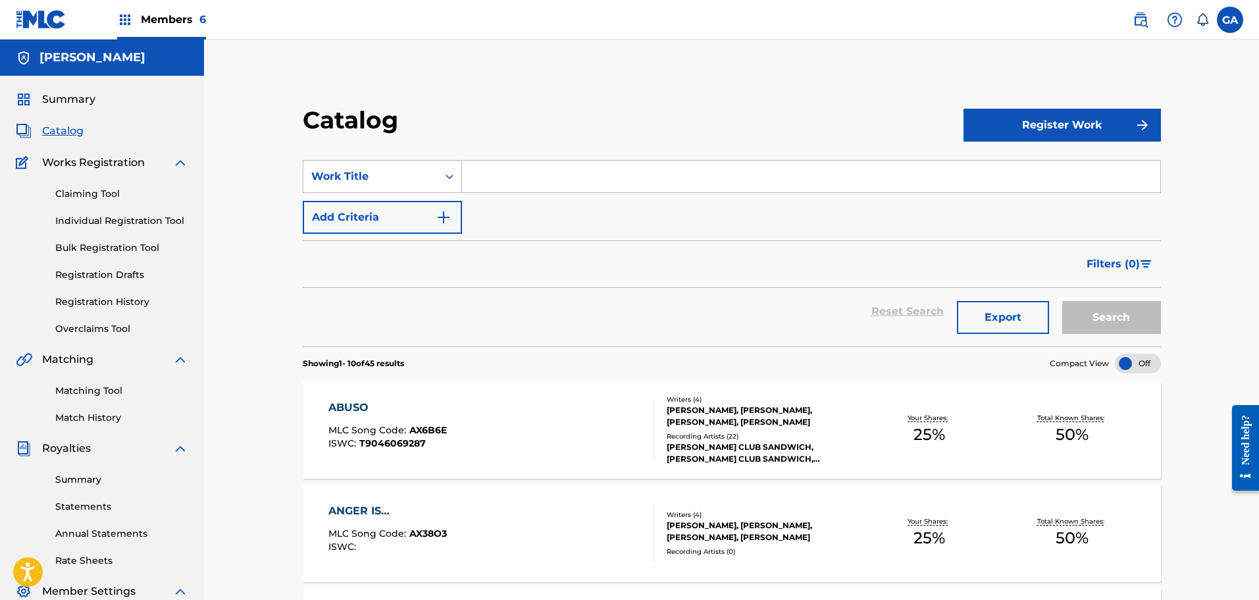
click at [101, 189] on link "Claiming Tool" at bounding box center [121, 194] width 133 height 14
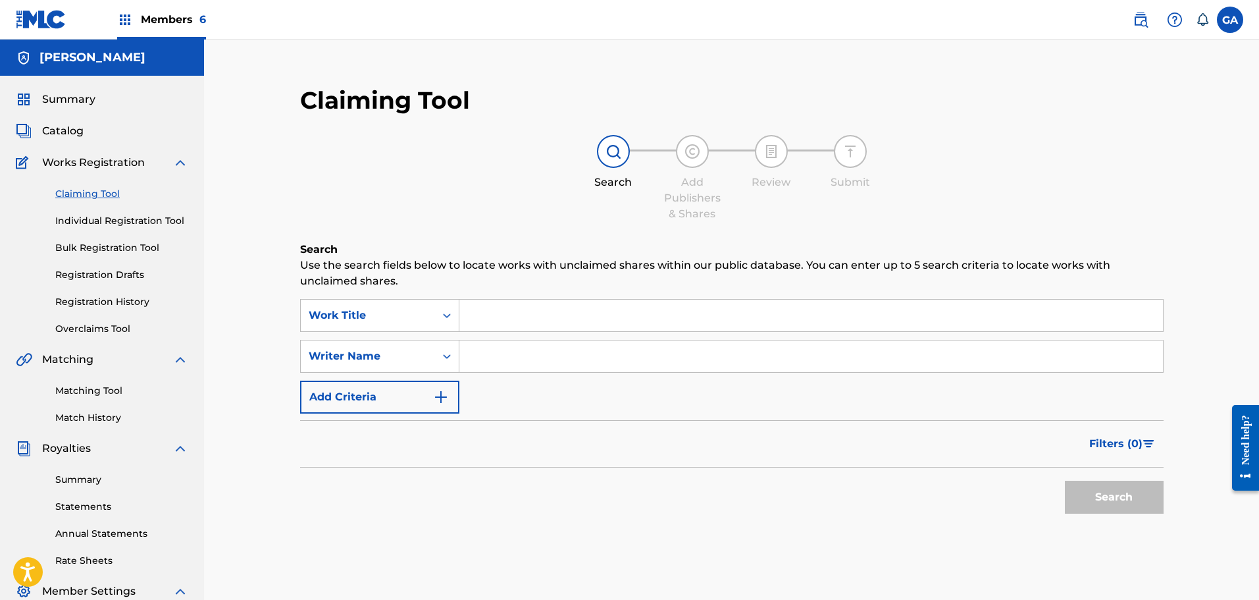
click at [534, 313] on input "Search Form" at bounding box center [811, 315] width 704 height 32
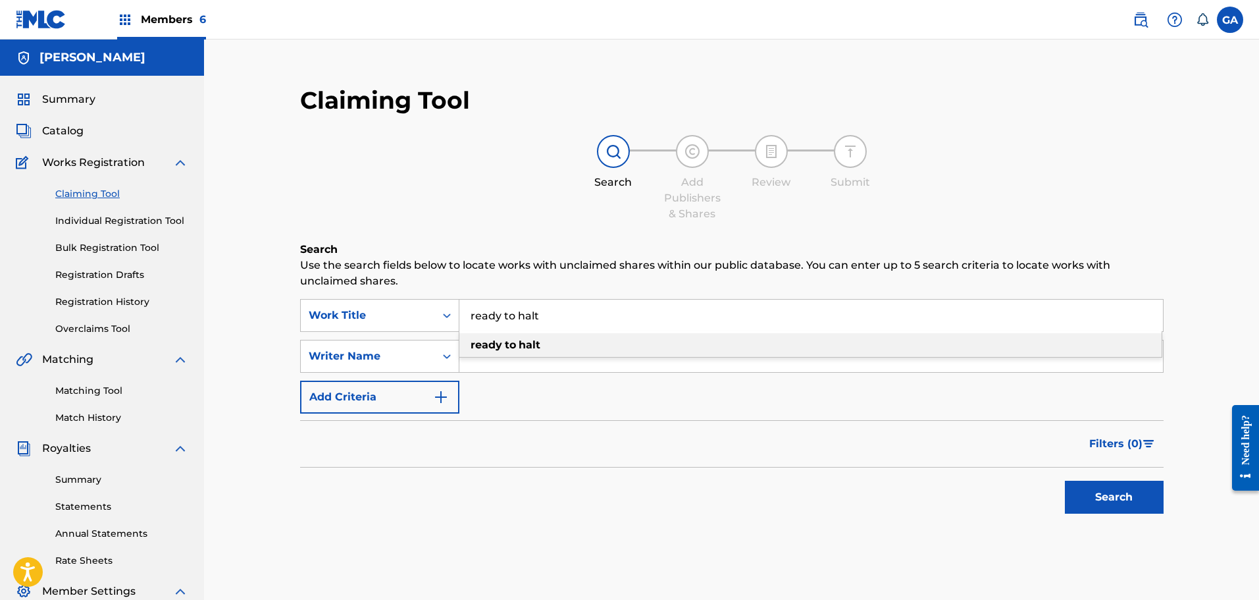
type input "ready to halt"
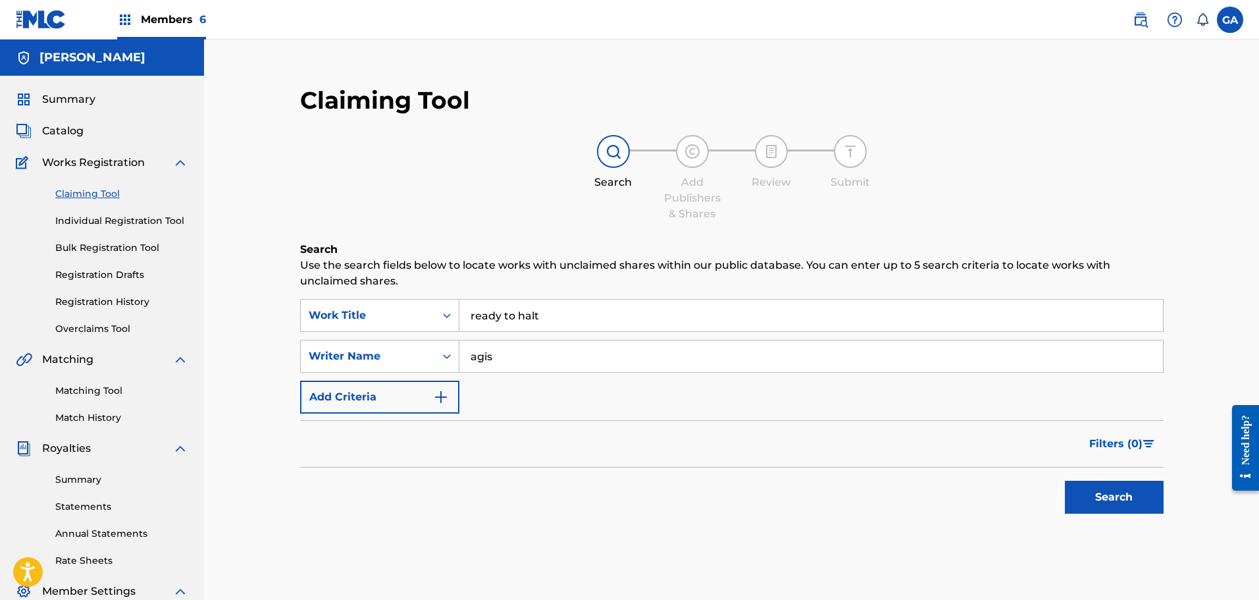
type input "agis"
click at [1065, 480] on button "Search" at bounding box center [1114, 496] width 99 height 33
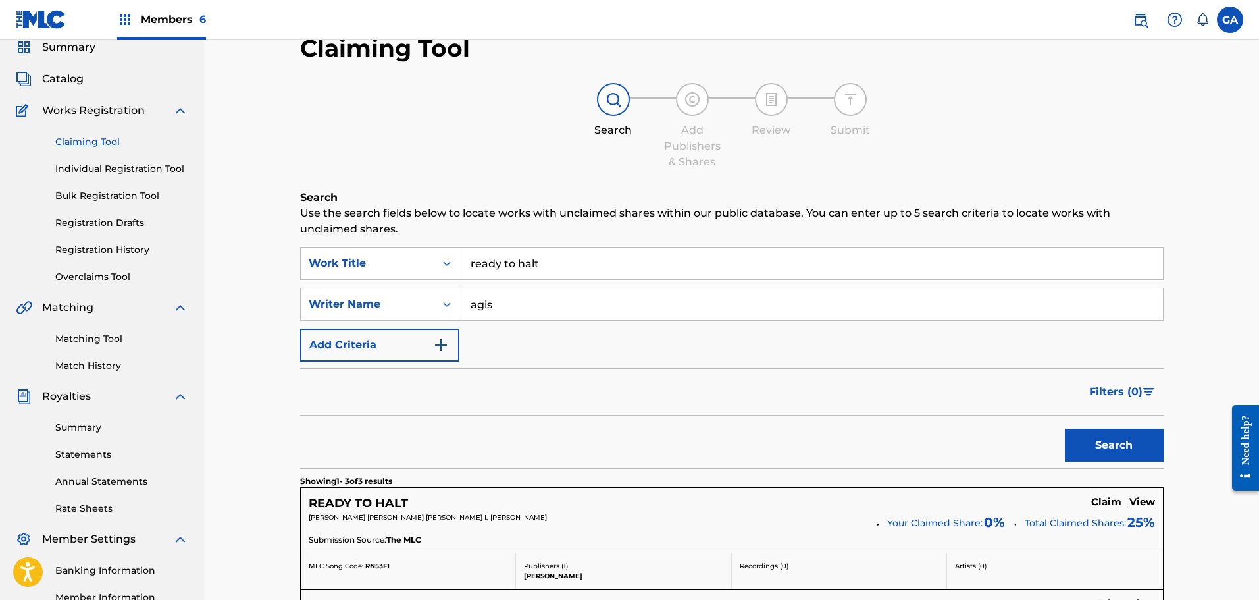
scroll to position [197, 0]
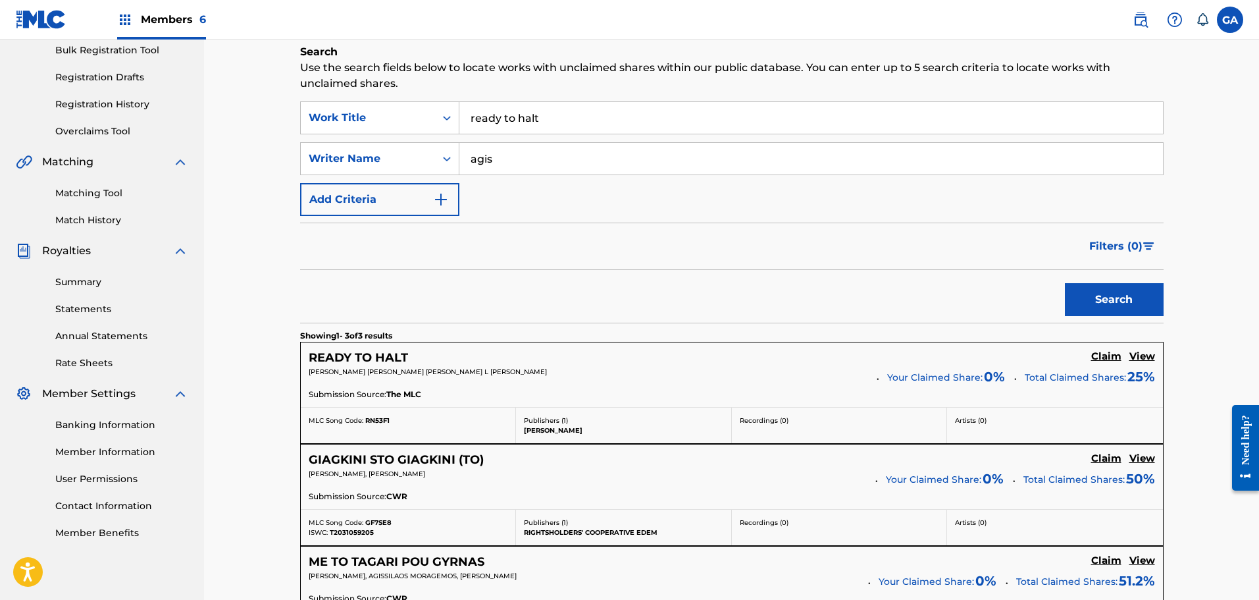
click at [1107, 355] on h5 "Claim" at bounding box center [1106, 356] width 30 height 13
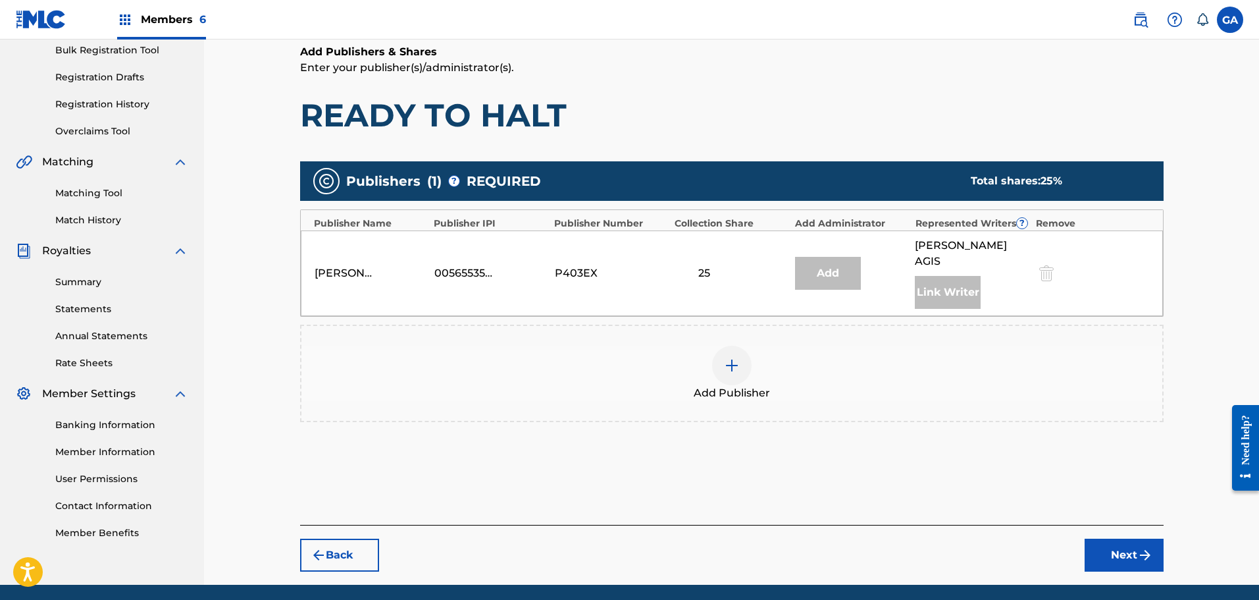
click at [726, 357] on img at bounding box center [732, 365] width 16 height 16
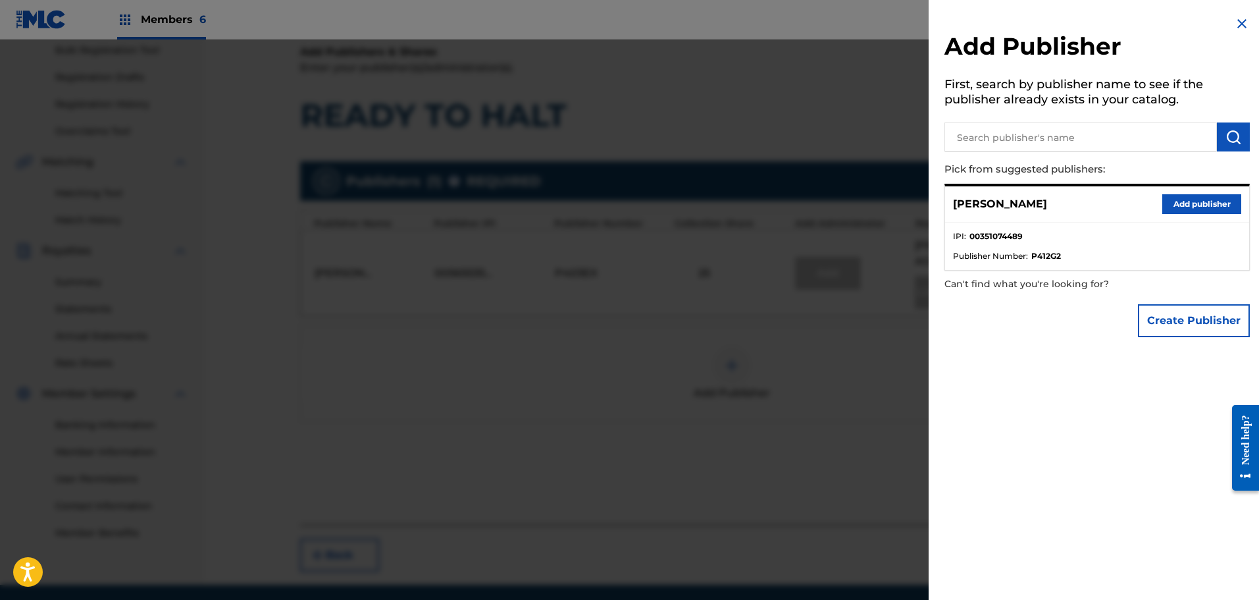
click at [1193, 203] on button "Add publisher" at bounding box center [1201, 204] width 79 height 20
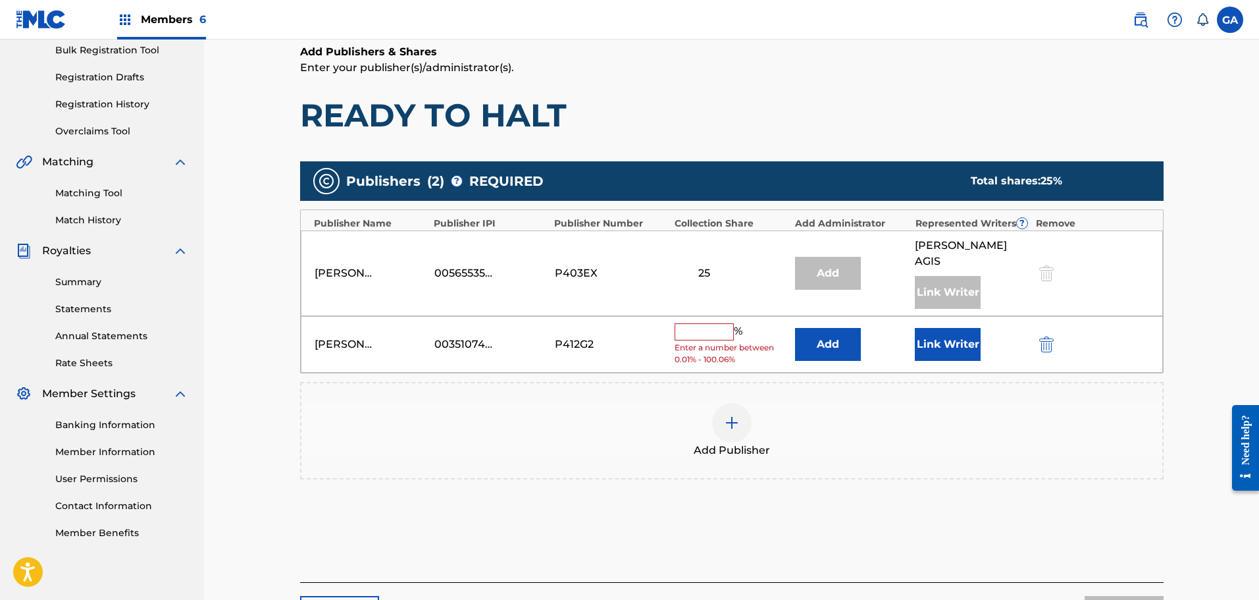
click at [711, 323] on input "text" at bounding box center [704, 331] width 59 height 17
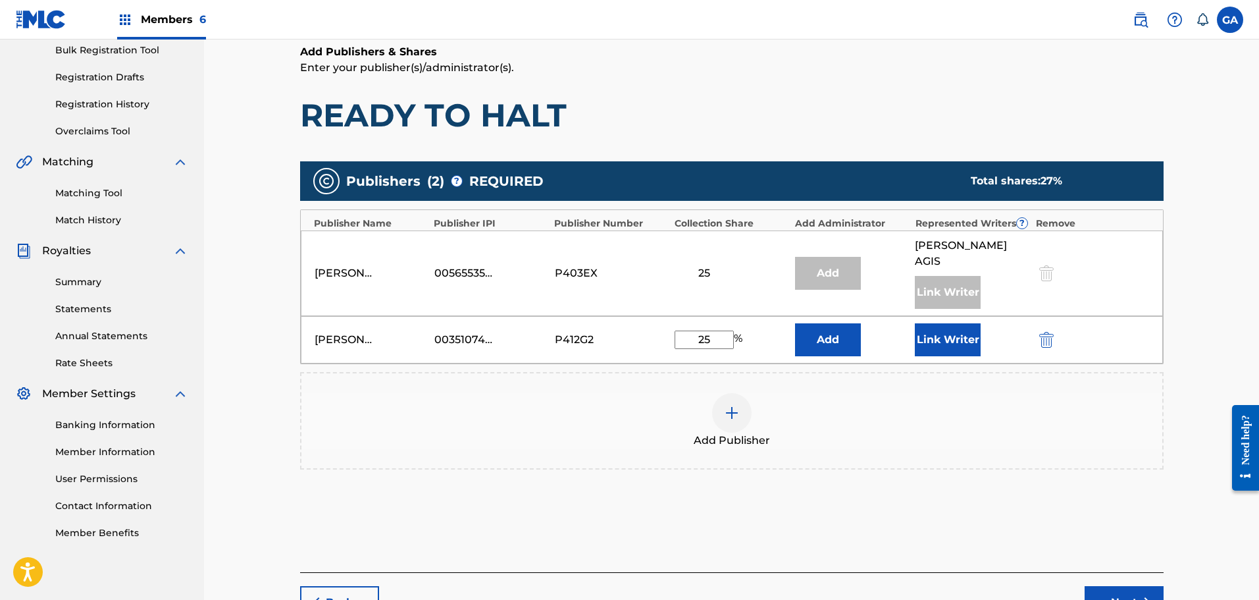
type input "25"
click at [942, 323] on button "Link Writer" at bounding box center [948, 339] width 66 height 33
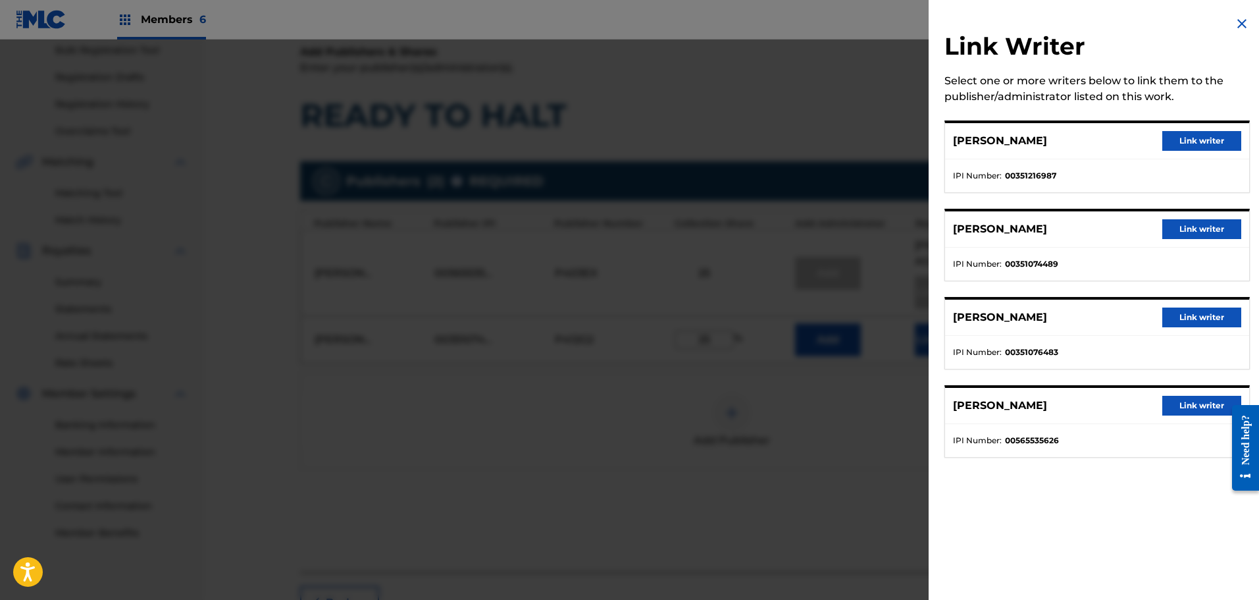
click at [1205, 222] on button "Link writer" at bounding box center [1201, 229] width 79 height 20
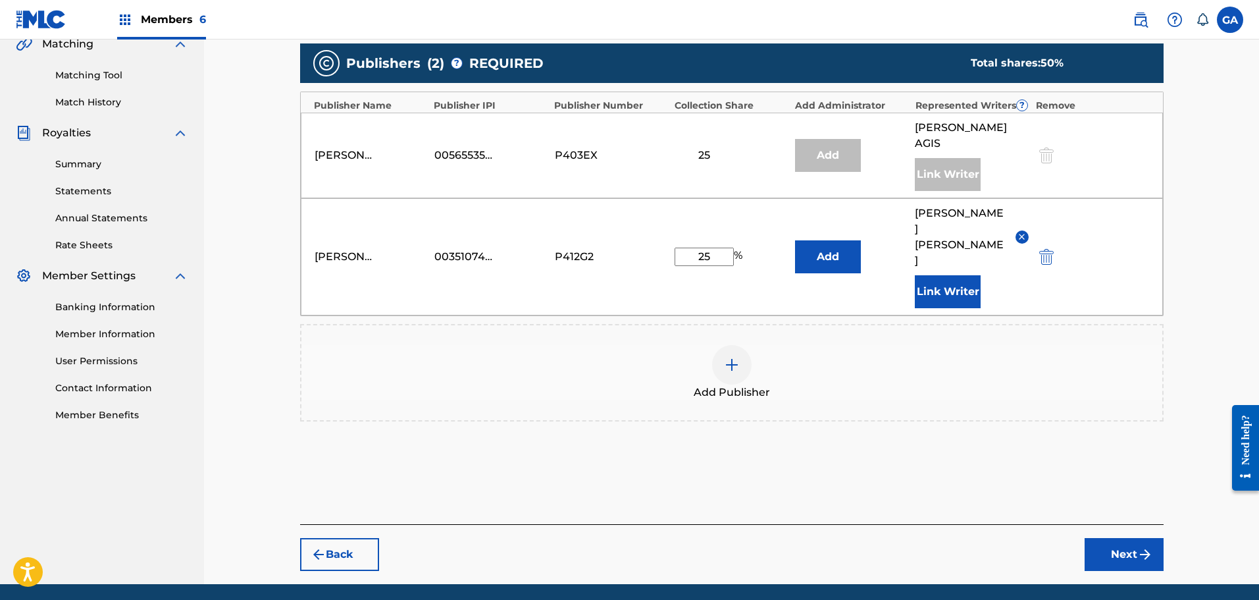
click at [1114, 538] on button "Next" at bounding box center [1124, 554] width 79 height 33
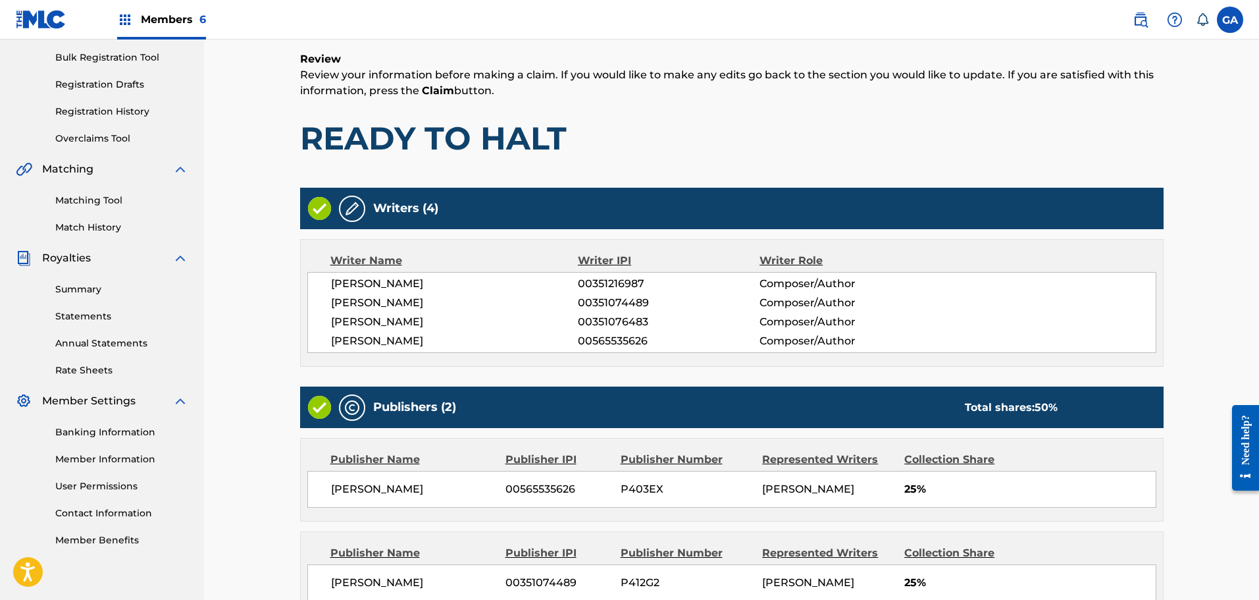
scroll to position [348, 0]
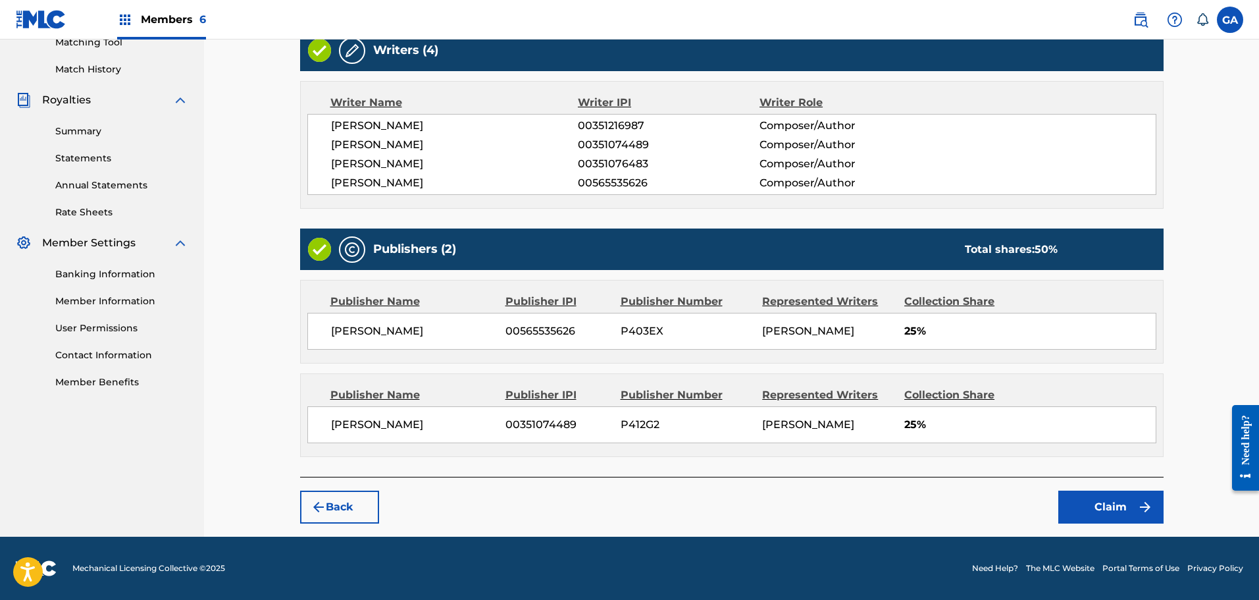
click at [1096, 521] on button "Claim" at bounding box center [1110, 506] width 105 height 33
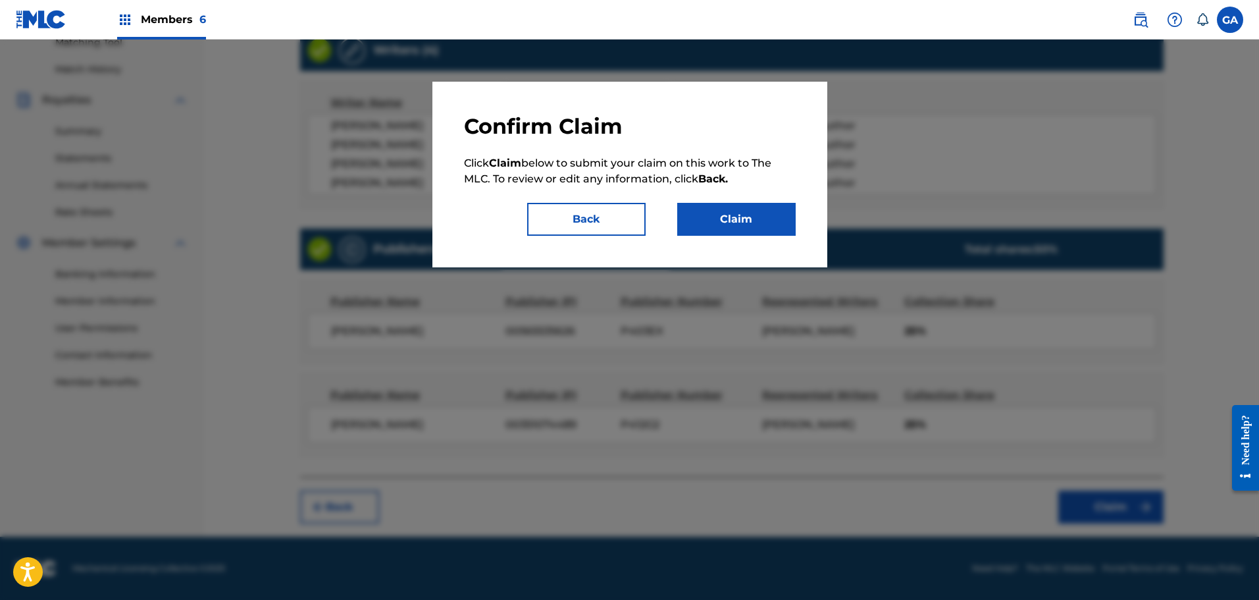
click at [720, 214] on button "Claim" at bounding box center [736, 219] width 118 height 33
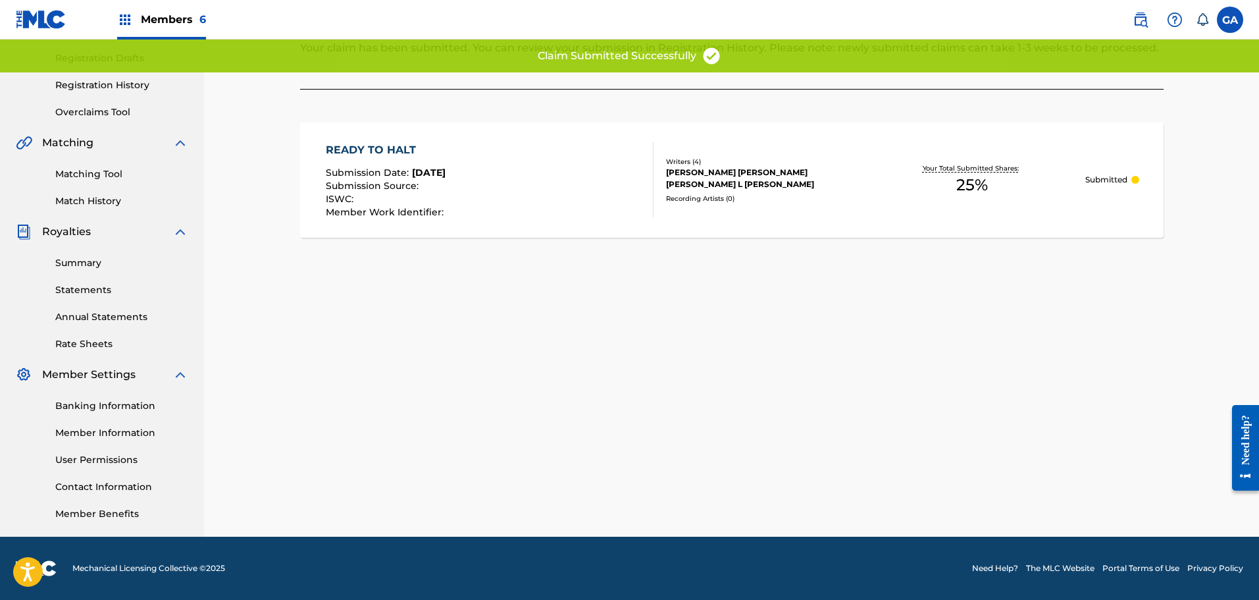
scroll to position [0, 0]
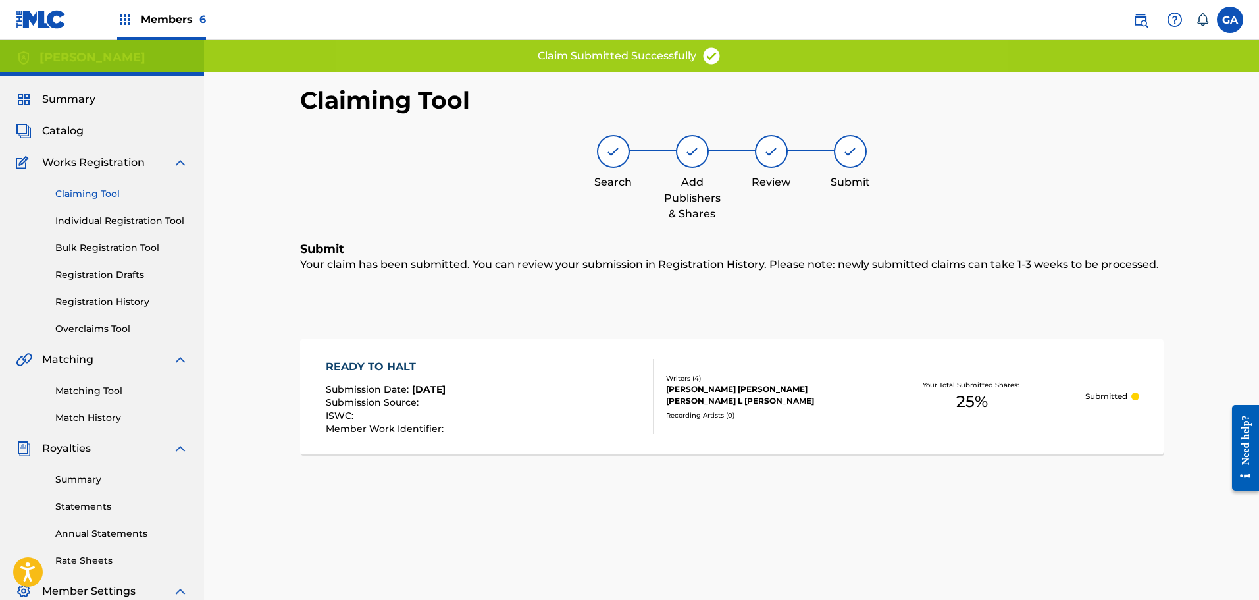
click at [54, 95] on span "Summary" at bounding box center [68, 99] width 53 height 16
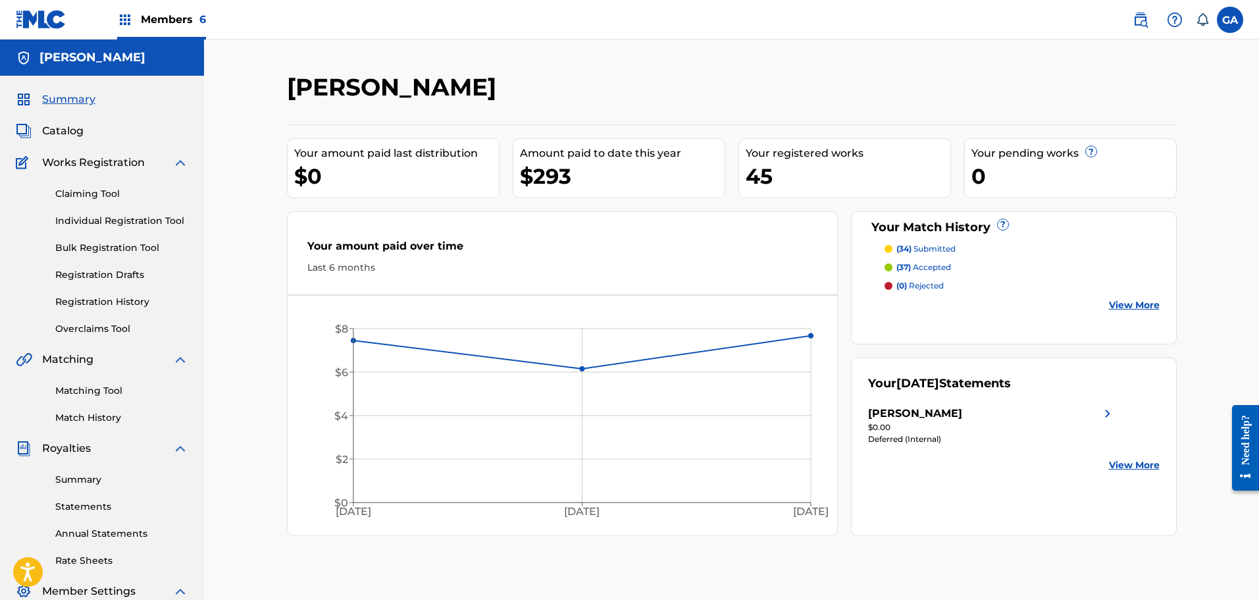
click at [79, 94] on span "Summary" at bounding box center [68, 99] width 53 height 16
click at [161, 26] on span "Members 6" at bounding box center [173, 19] width 65 height 15
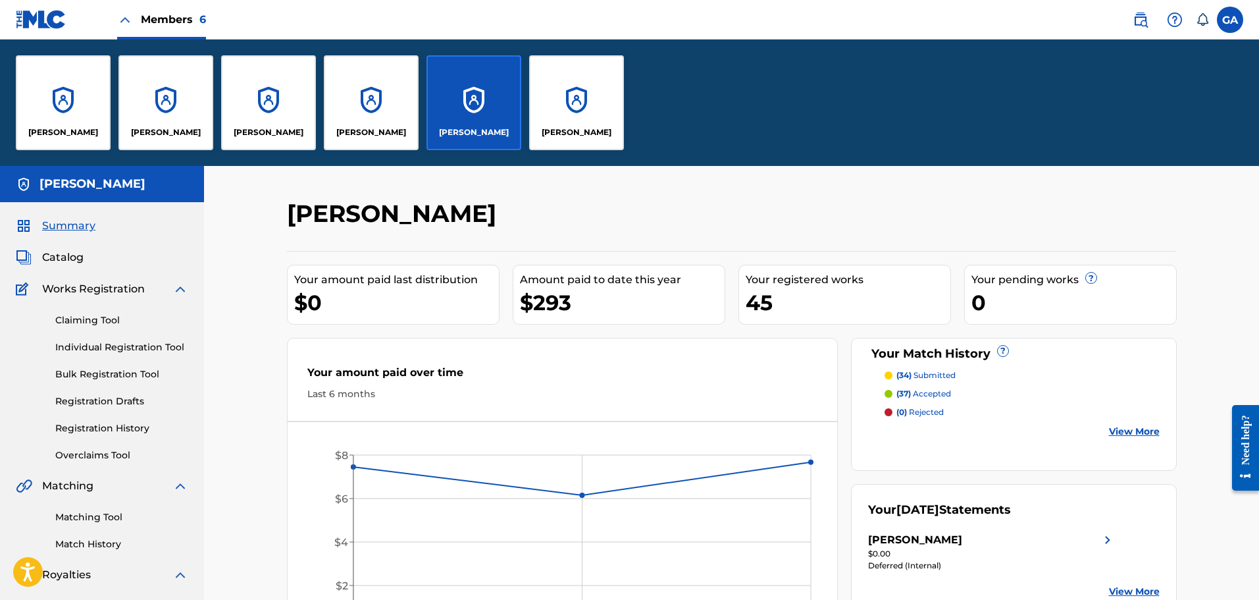
click at [161, 115] on div "[PERSON_NAME]" at bounding box center [165, 102] width 95 height 95
